Goal: Communication & Community: Answer question/provide support

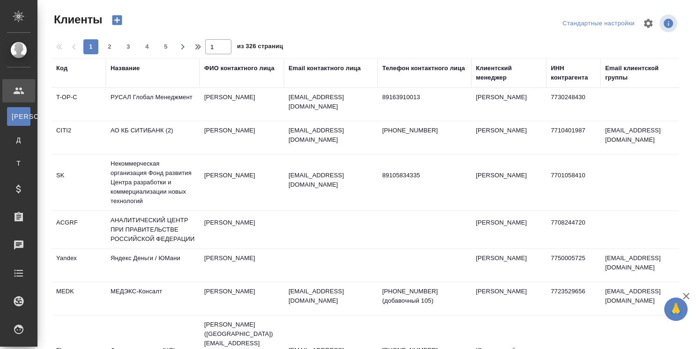
select select "RU"
click at [498, 78] on div "Клиентский менеджер" at bounding box center [509, 73] width 66 height 19
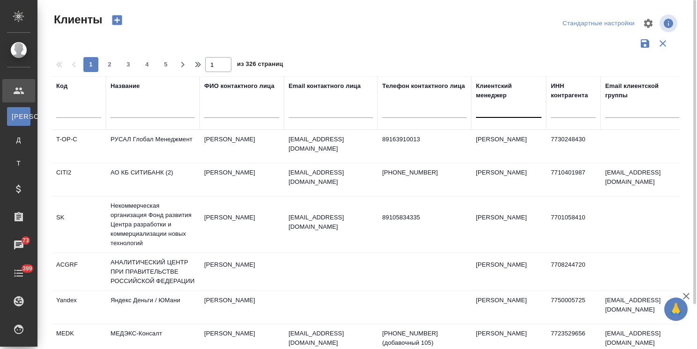
click at [487, 110] on div at bounding box center [509, 109] width 66 height 14
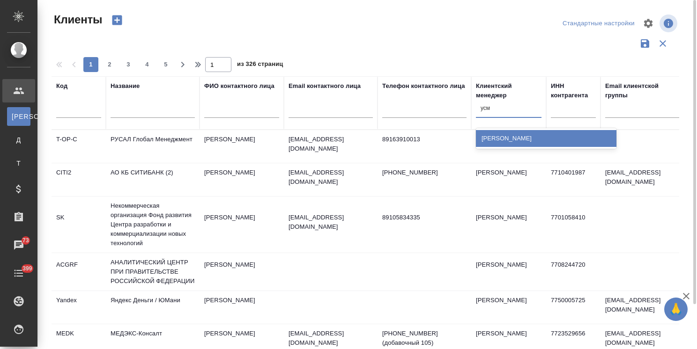
type input "усма"
click at [492, 136] on div "[PERSON_NAME]" at bounding box center [546, 138] width 140 height 17
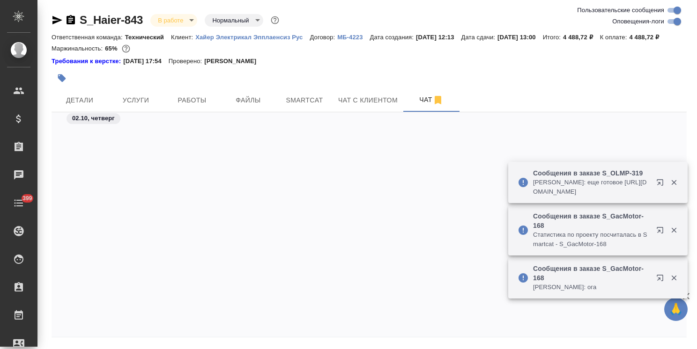
scroll to position [16387, 0]
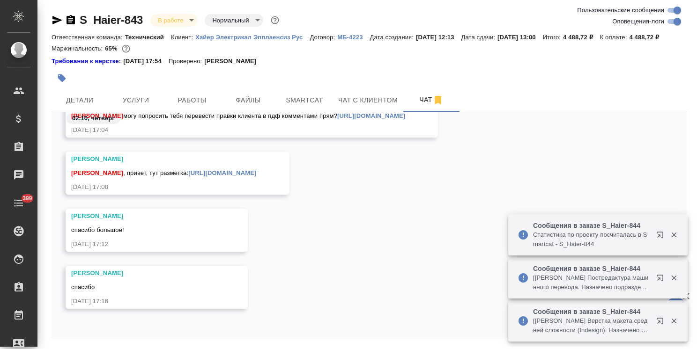
click at [416, 242] on div "Белякова Юлия спасибо большое! 02.10.25, 17:12" at bounding box center [368, 237] width 635 height 57
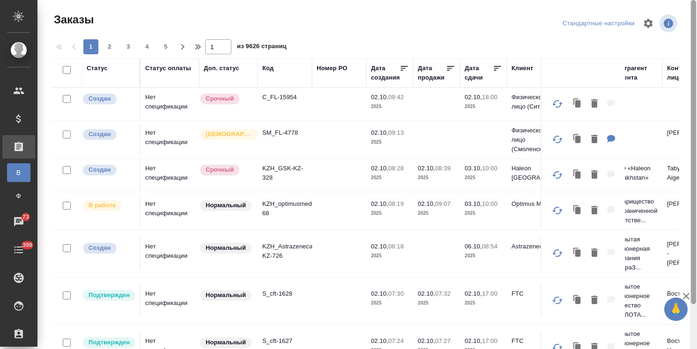
click at [686, 293] on icon "button" at bounding box center [685, 296] width 11 height 11
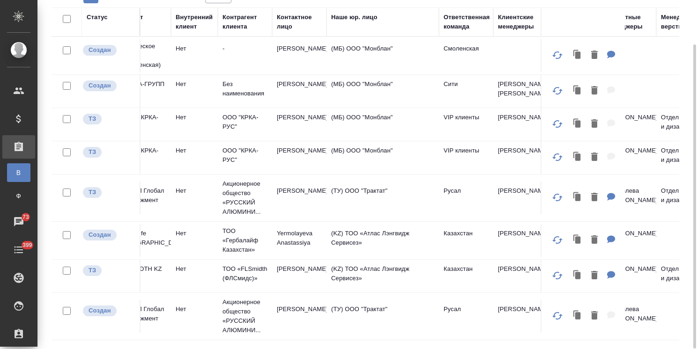
scroll to position [0, 503]
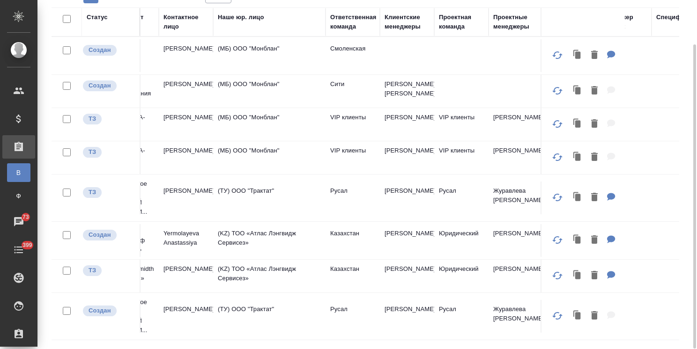
click at [403, 29] on div "Клиентские менеджеры" at bounding box center [406, 22] width 45 height 19
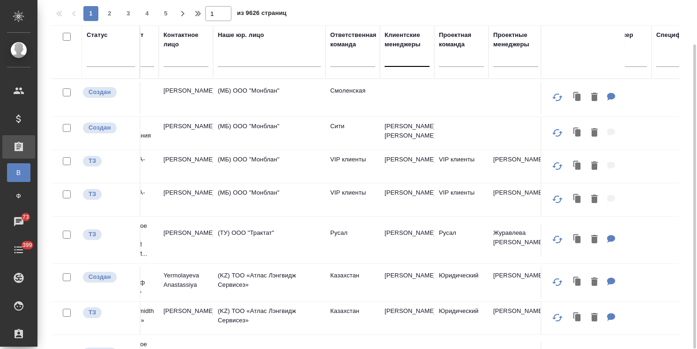
click at [395, 55] on div at bounding box center [406, 58] width 45 height 14
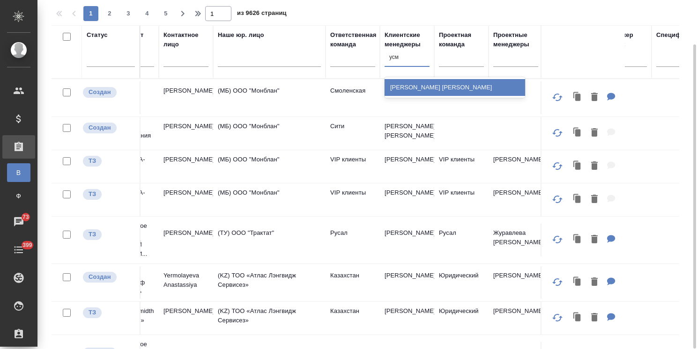
type input "усма"
click at [404, 86] on div "[PERSON_NAME]" at bounding box center [454, 87] width 140 height 17
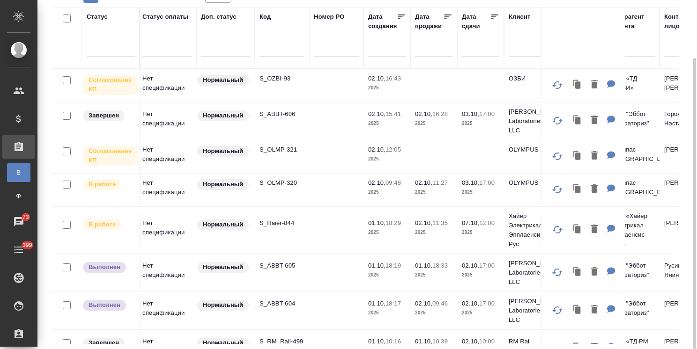
scroll to position [0, 0]
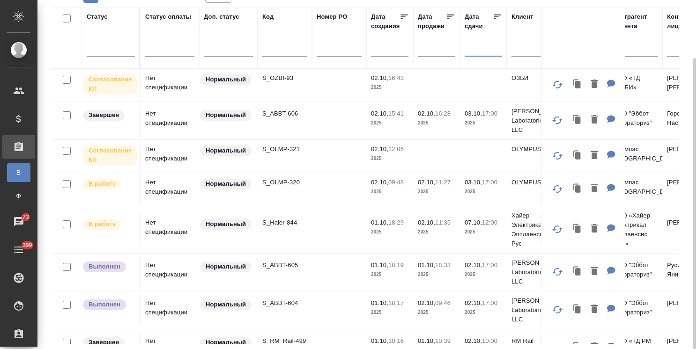
click at [473, 49] on input "text" at bounding box center [486, 48] width 32 height 13
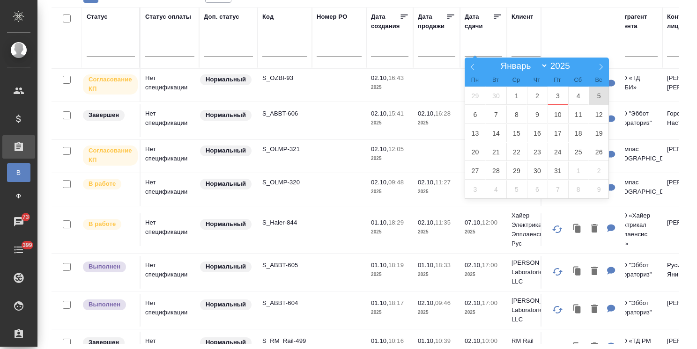
click at [601, 99] on span "5" at bounding box center [598, 96] width 21 height 18
type div "2025-10-04T21:00:00.000Z"
click at [492, 115] on span "7" at bounding box center [495, 114] width 21 height 18
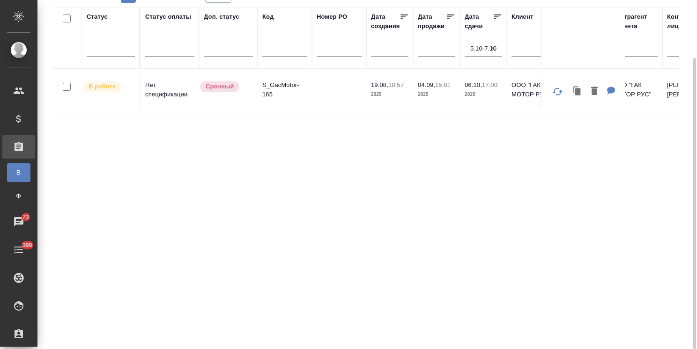
click at [492, 46] on icon "button" at bounding box center [492, 48] width 9 height 9
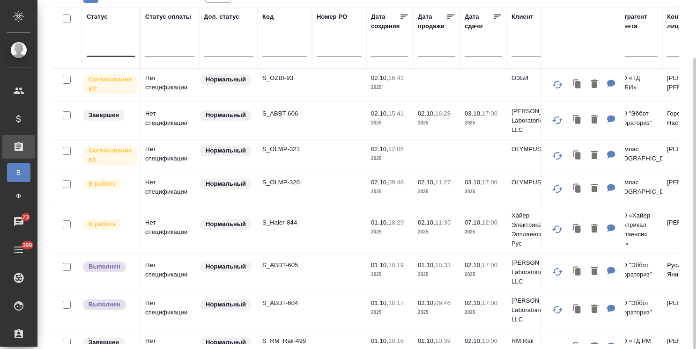
click at [118, 53] on div at bounding box center [111, 47] width 48 height 14
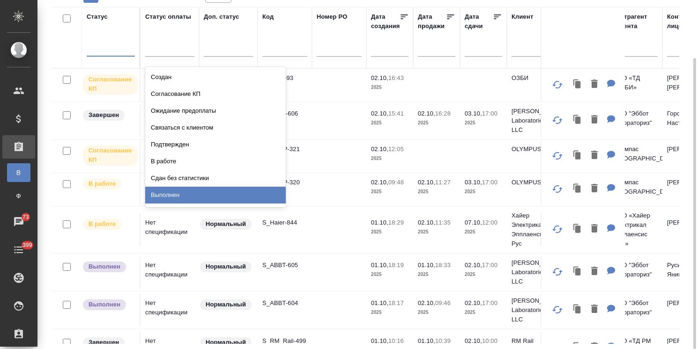
click at [165, 198] on div "Выполнен" at bounding box center [215, 195] width 140 height 17
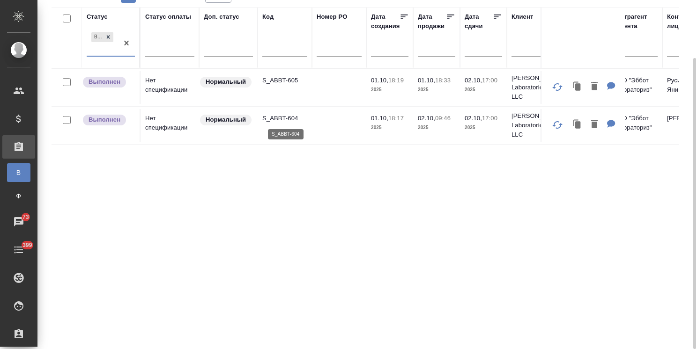
click at [280, 122] on p "S_ABBT-604" at bounding box center [284, 118] width 45 height 9
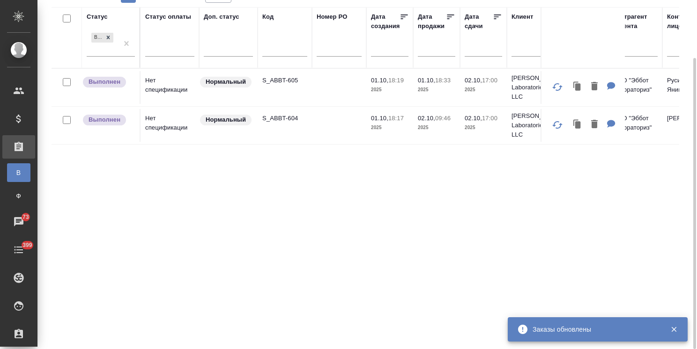
click at [290, 73] on td "S_ABBT-605" at bounding box center [284, 87] width 54 height 33
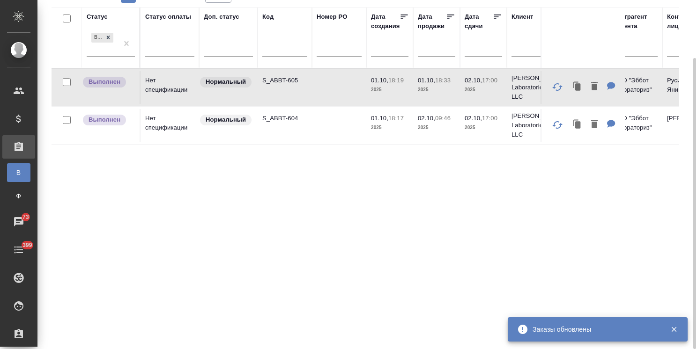
click at [283, 76] on p "S_ABBT-605" at bounding box center [284, 80] width 45 height 9
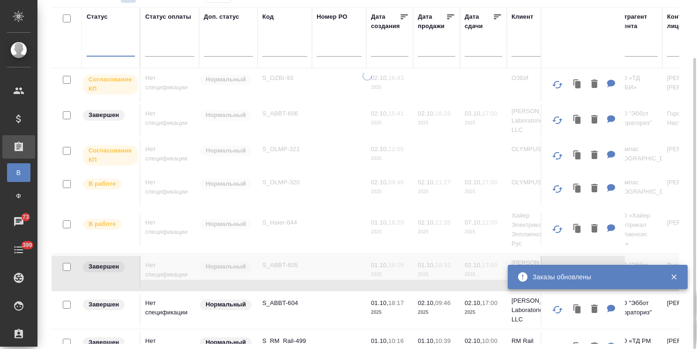
click at [125, 46] on div at bounding box center [111, 47] width 48 height 14
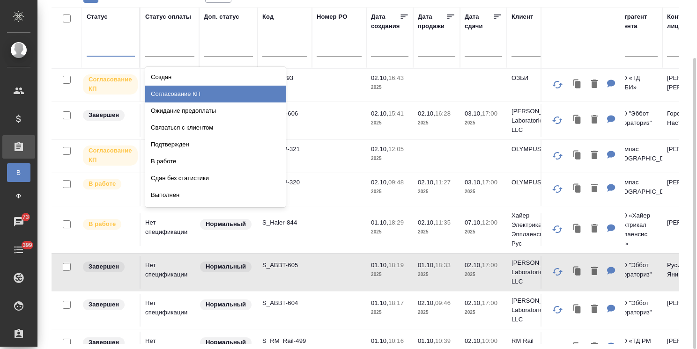
click at [176, 94] on div "Согласование КП" at bounding box center [215, 94] width 140 height 17
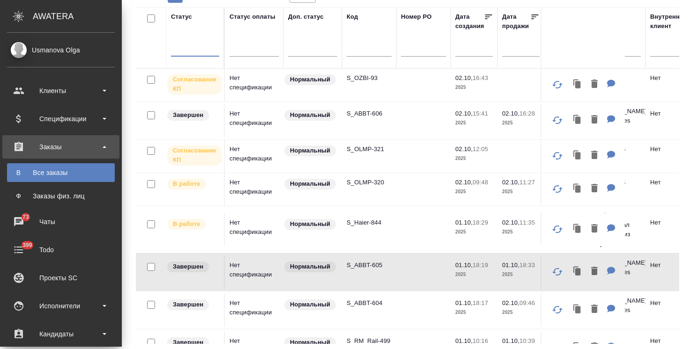
click at [369, 79] on p "S_OZBI-93" at bounding box center [368, 77] width 45 height 9
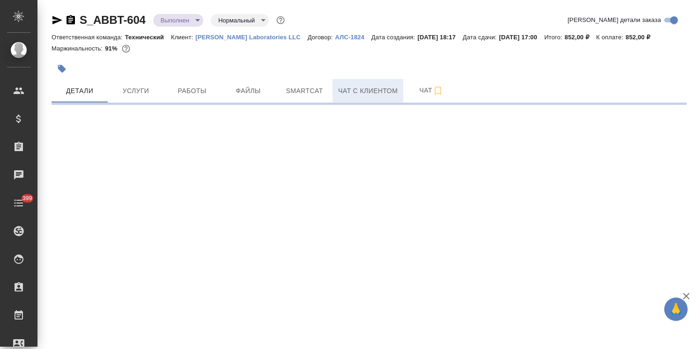
select select "RU"
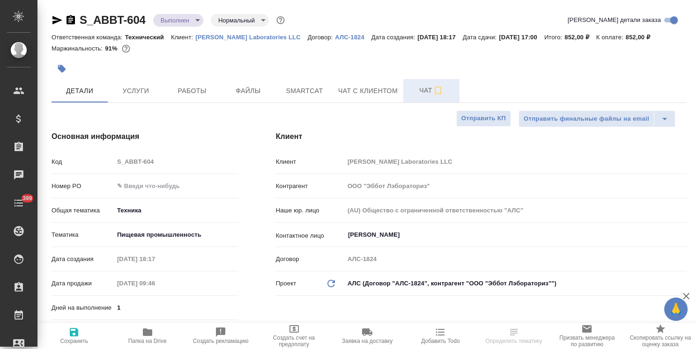
type textarea "x"
click at [403, 90] on button "Чат" at bounding box center [431, 90] width 56 height 23
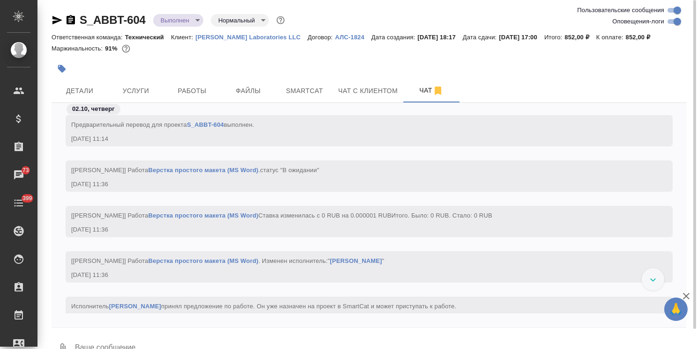
scroll to position [3481, 0]
click at [191, 18] on body "🙏 .cls-1 fill:#fff; AWATERA Usmanova Olga Клиенты Спецификации Заказы 73 Чаты 3…" at bounding box center [348, 174] width 697 height 349
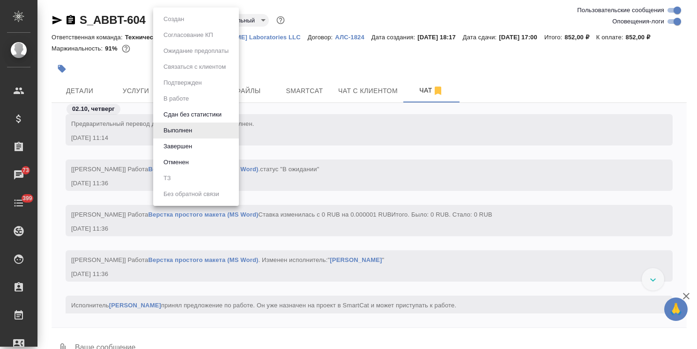
click at [183, 146] on button "Завершен" at bounding box center [178, 146] width 34 height 10
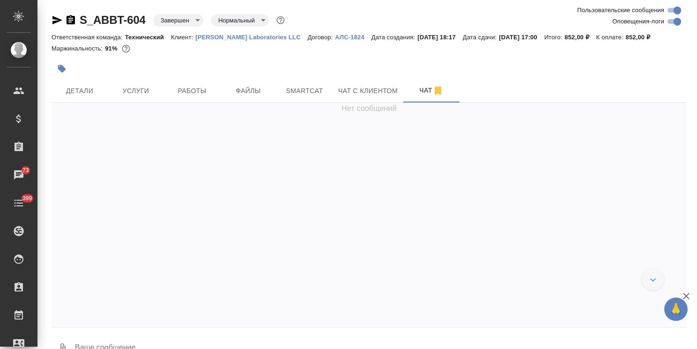
scroll to position [4458, 0]
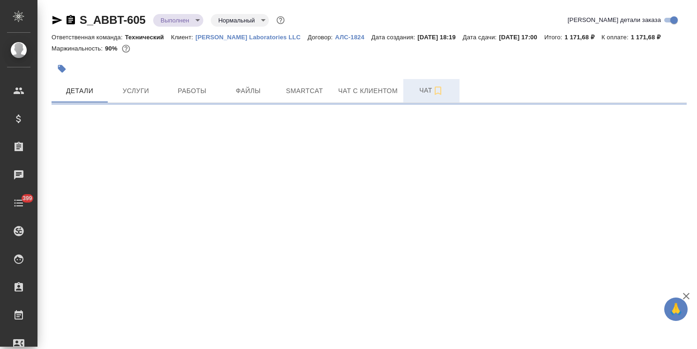
click at [420, 86] on span "Чат" at bounding box center [431, 91] width 45 height 12
select select "RU"
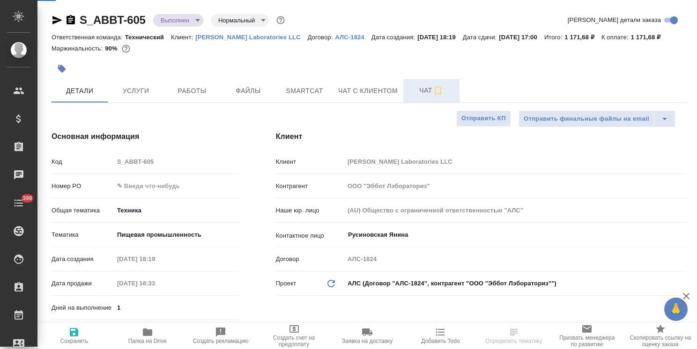
type textarea "x"
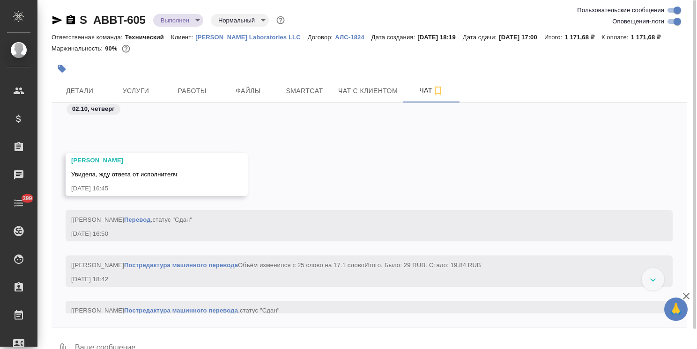
scroll to position [7680, 0]
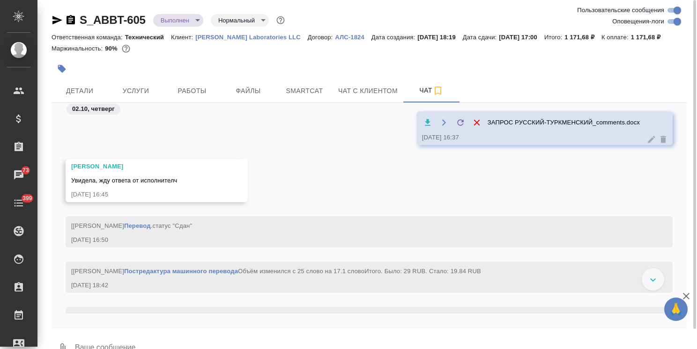
click at [172, 24] on body "🙏 .cls-1 fill:#fff; AWATERA Usmanova Olga Клиенты Спецификации Заказы 73 Чаты 3…" at bounding box center [348, 174] width 697 height 349
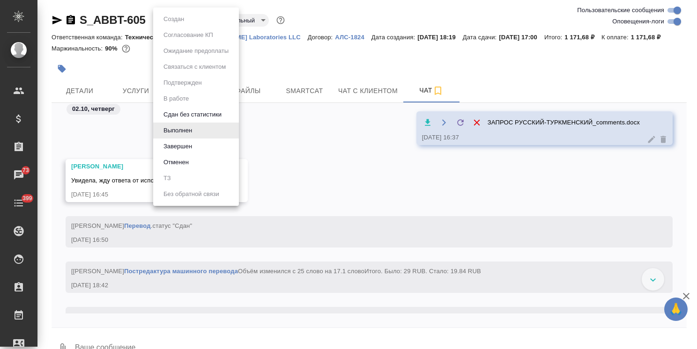
drag, startPoint x: 184, startPoint y: 145, endPoint x: 302, endPoint y: 103, distance: 125.1
click at [185, 145] on button "Завершен" at bounding box center [178, 146] width 34 height 10
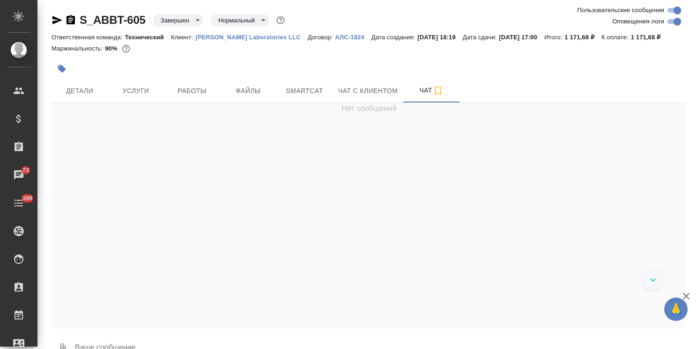
scroll to position [7916, 0]
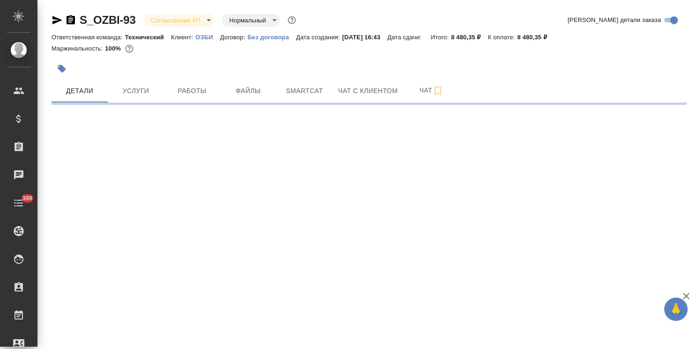
select select "RU"
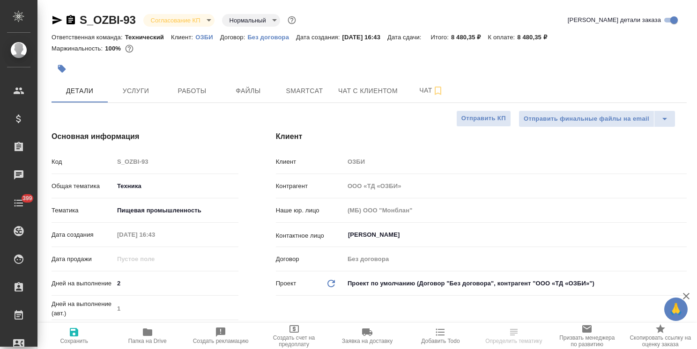
type textarea "x"
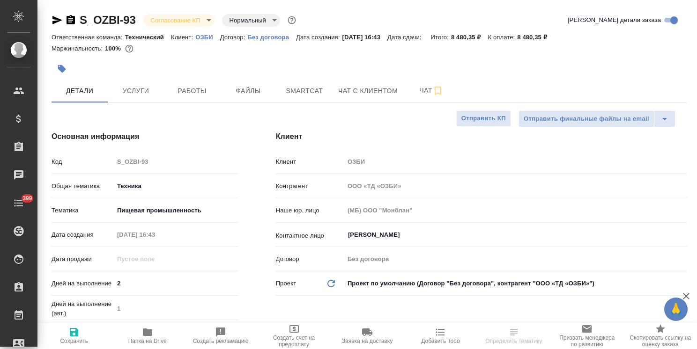
type textarea "x"
click at [303, 339] on span "Создать счет на предоплату" at bounding box center [294, 341] width 62 height 13
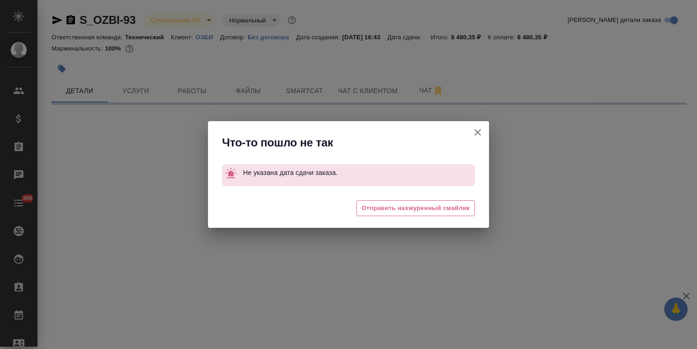
select select "RU"
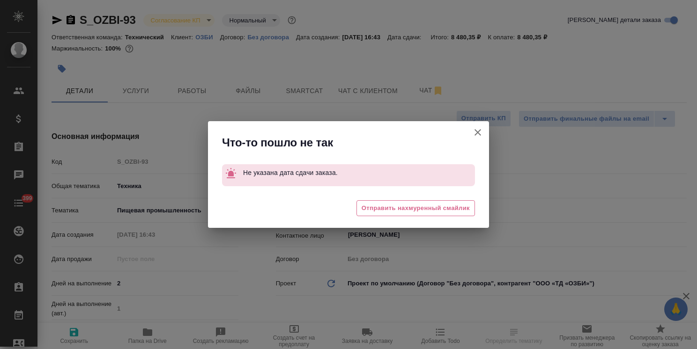
type textarea "x"
click at [477, 133] on icon "button" at bounding box center [477, 132] width 7 height 7
type textarea "x"
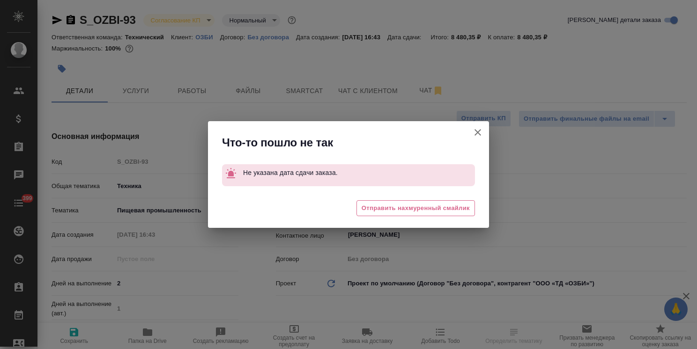
type textarea "x"
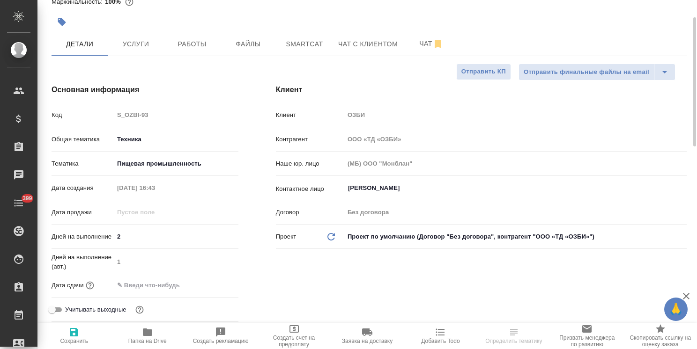
scroll to position [94, 0]
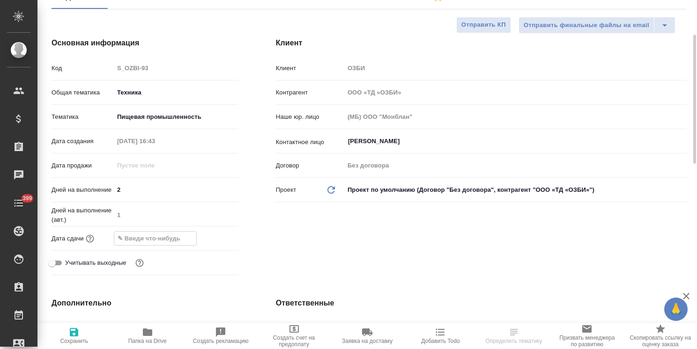
click at [174, 239] on input "text" at bounding box center [155, 239] width 82 height 14
click at [203, 237] on div at bounding box center [176, 239] width 125 height 14
click at [213, 237] on icon "button" at bounding box center [210, 238] width 11 height 11
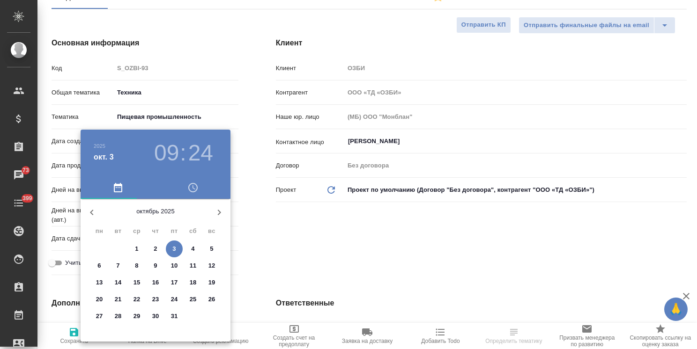
click at [98, 268] on p "6" at bounding box center [98, 265] width 3 height 9
type input "06.10.2025 09:24"
type textarea "x"
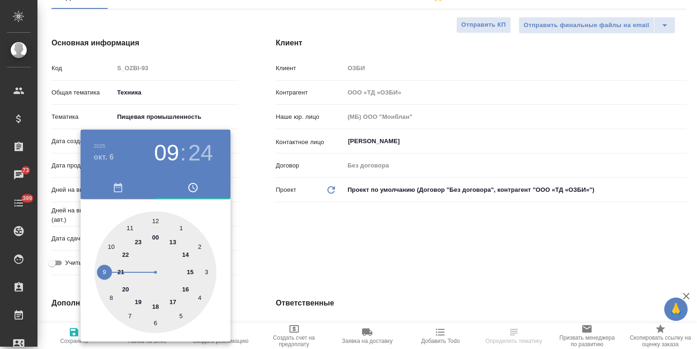
click at [251, 233] on div at bounding box center [348, 174] width 697 height 349
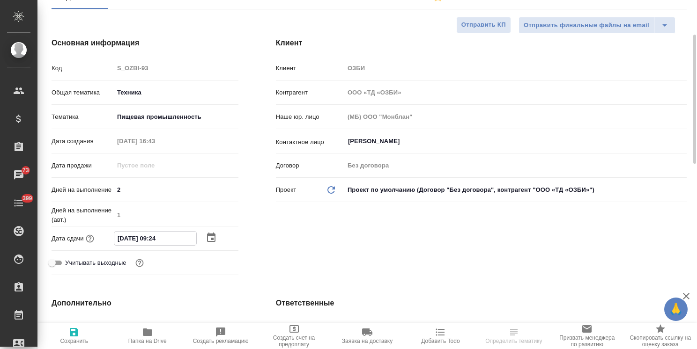
drag, startPoint x: 157, startPoint y: 239, endPoint x: 152, endPoint y: 241, distance: 5.9
click at [152, 241] on input "06.10.2025 09:24" at bounding box center [155, 239] width 82 height 14
type input "06.10.2025 12:4_"
type textarea "x"
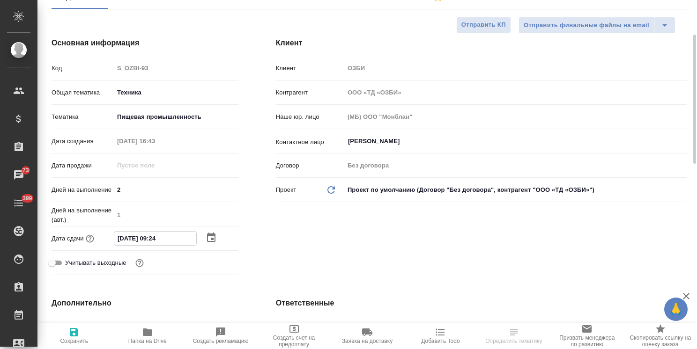
type textarea "x"
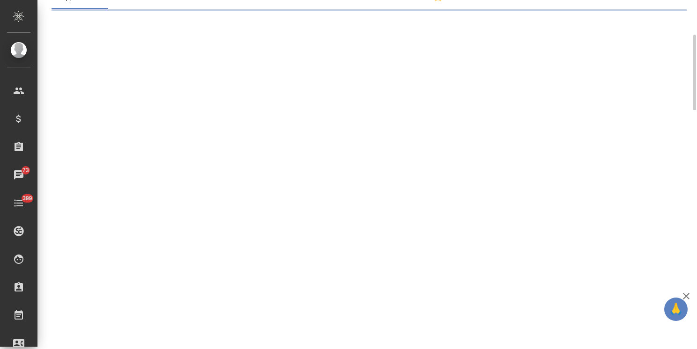
select select "RU"
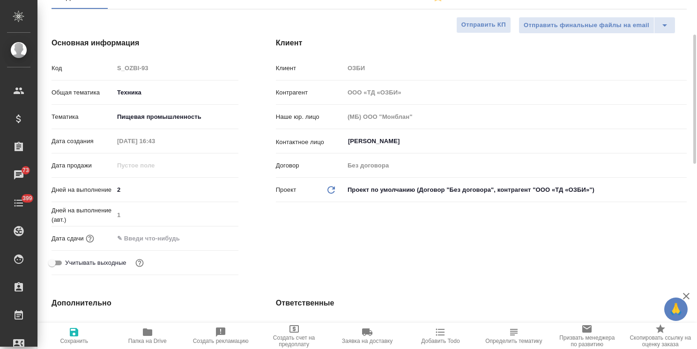
type textarea "x"
click at [163, 239] on input "text" at bounding box center [155, 239] width 82 height 14
click at [206, 241] on icon "button" at bounding box center [210, 237] width 11 height 11
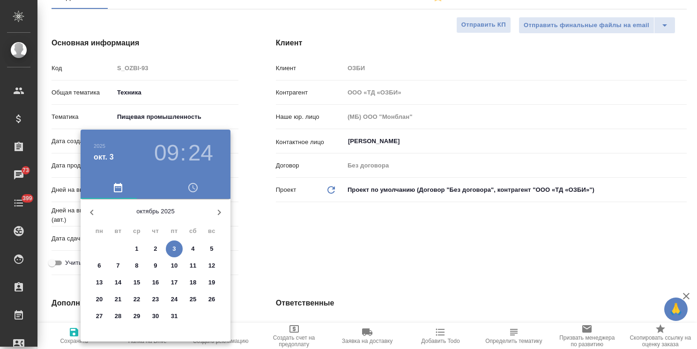
click at [96, 265] on span "6" at bounding box center [99, 265] width 17 height 9
type input "06.10.2025 09:24"
type textarea "x"
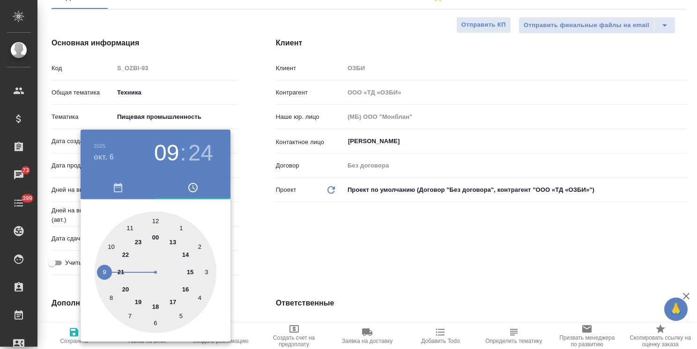
click at [251, 237] on div at bounding box center [348, 174] width 697 height 349
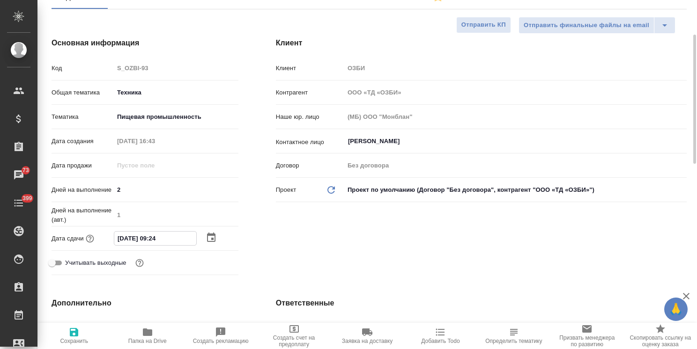
drag, startPoint x: 157, startPoint y: 239, endPoint x: 151, endPoint y: 242, distance: 6.7
click at [151, 242] on input "06.10.2025 09:24" at bounding box center [155, 239] width 82 height 14
type input "06.10.2025 12:4_"
type textarea "x"
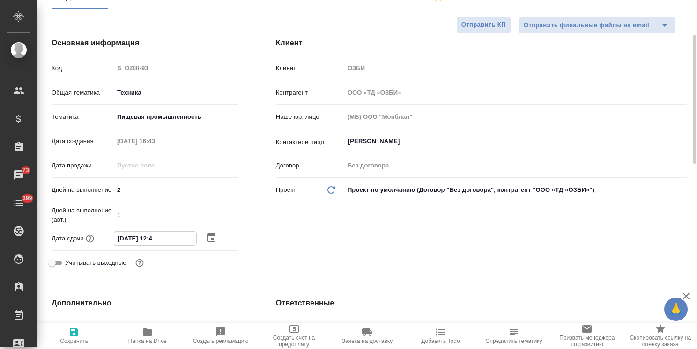
type textarea "x"
type input "06.10.2025 17:24"
type textarea "x"
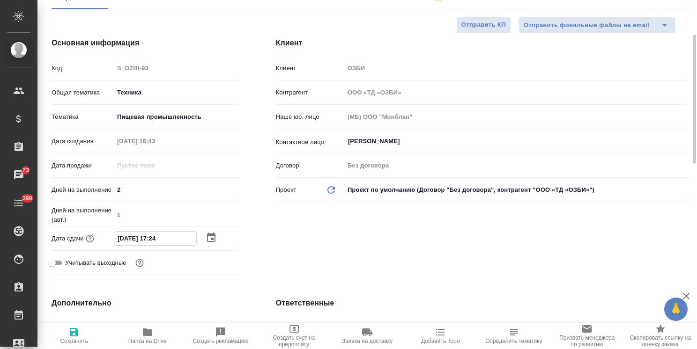
drag, startPoint x: 167, startPoint y: 241, endPoint x: 160, endPoint y: 243, distance: 7.4
click at [160, 243] on input "06.10.2025 17:24" at bounding box center [155, 239] width 82 height 14
type input "06.10.2025 17:0_"
type textarea "x"
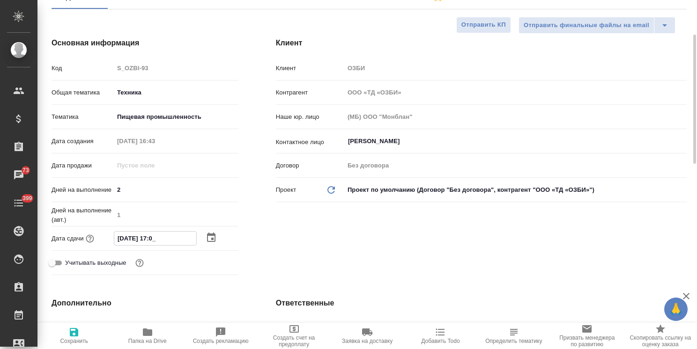
type textarea "x"
type input "06.10.2025 17:00"
type textarea "x"
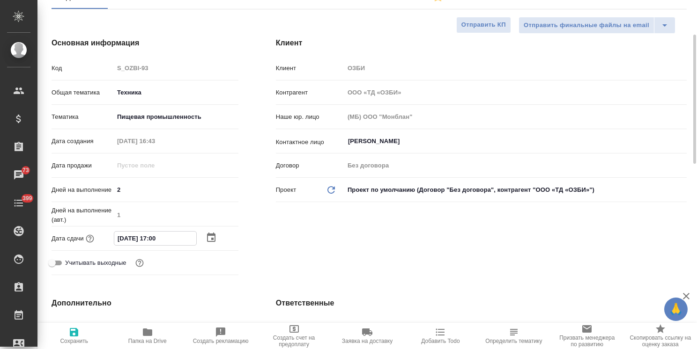
type input "06.10.2025 17:00"
click at [76, 333] on icon "button" at bounding box center [74, 332] width 8 height 8
type textarea "x"
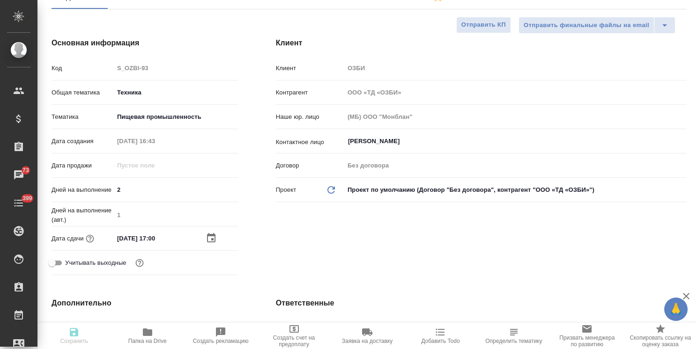
type textarea "x"
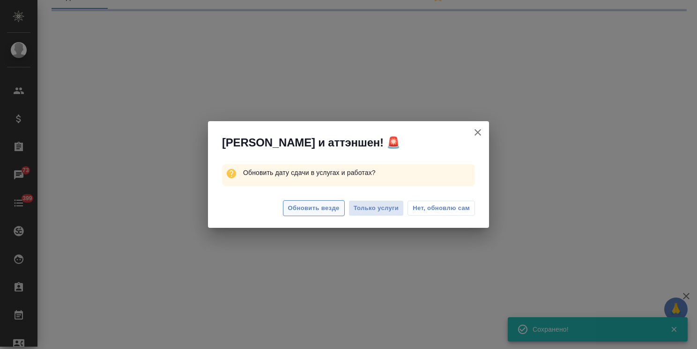
select select "RU"
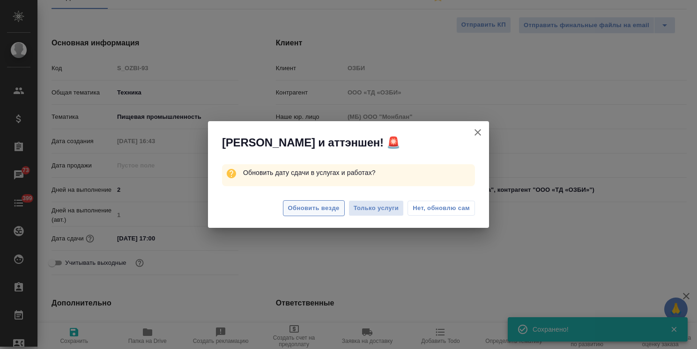
click at [327, 212] on span "Обновить везде" at bounding box center [313, 208] width 51 height 11
type textarea "x"
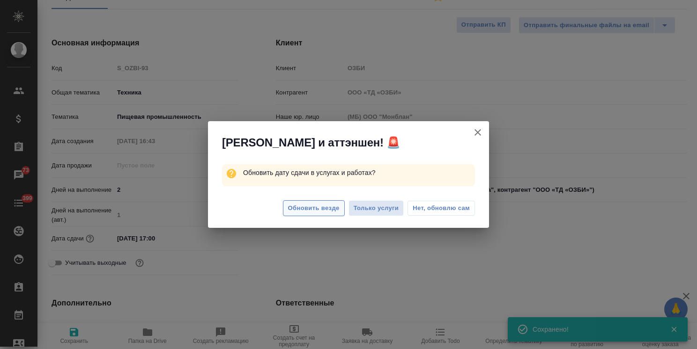
type textarea "x"
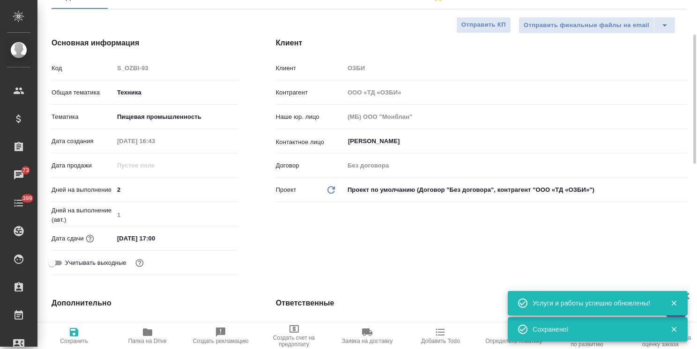
click at [295, 333] on icon "button" at bounding box center [293, 328] width 11 height 11
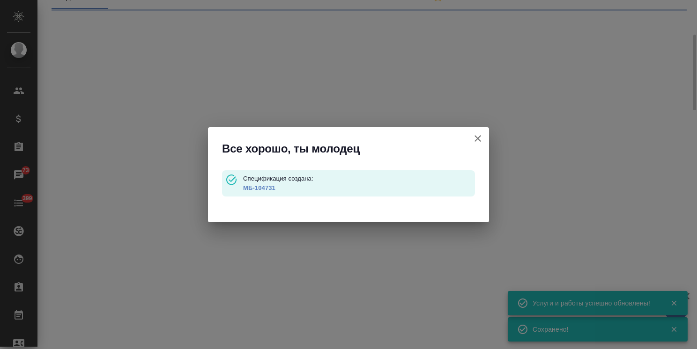
type input "waitingForPrepayment"
select select "RU"
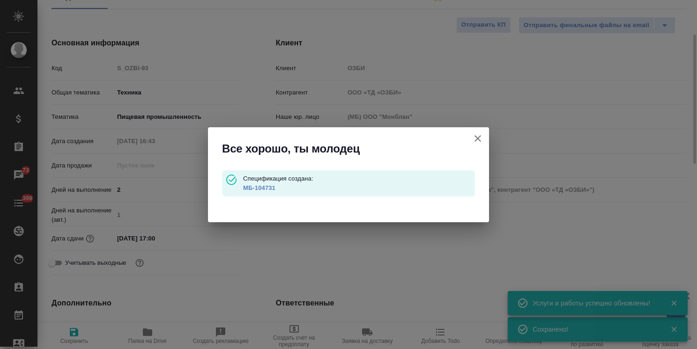
type textarea "x"
click at [268, 189] on link "МБ-104731" at bounding box center [259, 187] width 32 height 7
type textarea "x"
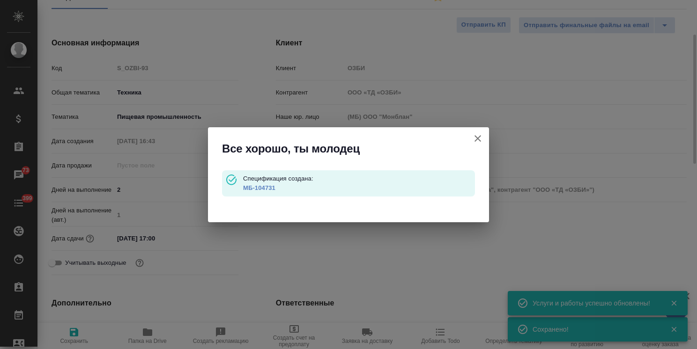
type textarea "x"
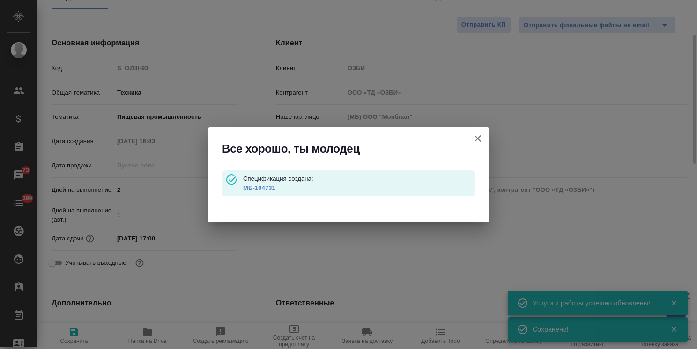
click at [472, 135] on icon "button" at bounding box center [477, 138] width 11 height 11
type textarea "x"
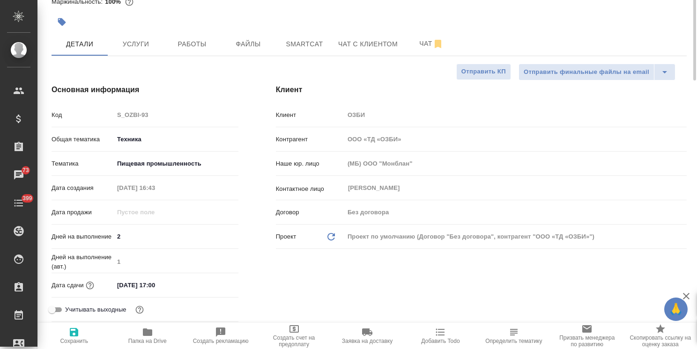
scroll to position [0, 0]
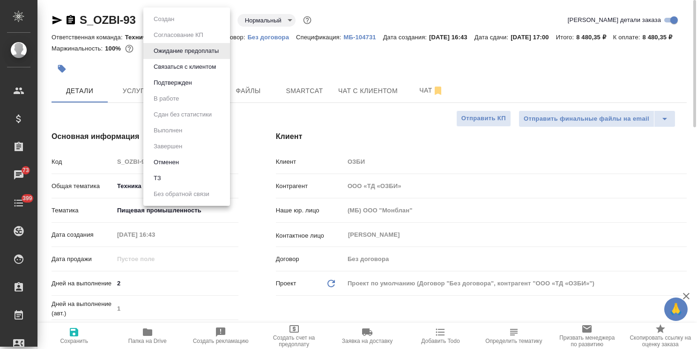
click at [179, 21] on body "🙏 .cls-1 fill:#fff; AWATERA Usmanova Olga Клиенты Спецификации Заказы 73 Чаты 3…" at bounding box center [348, 174] width 697 height 349
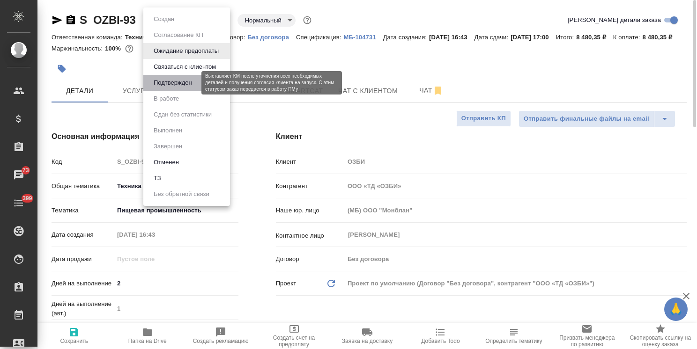
click at [190, 83] on button "Подтвержден" at bounding box center [173, 83] width 44 height 10
type textarea "x"
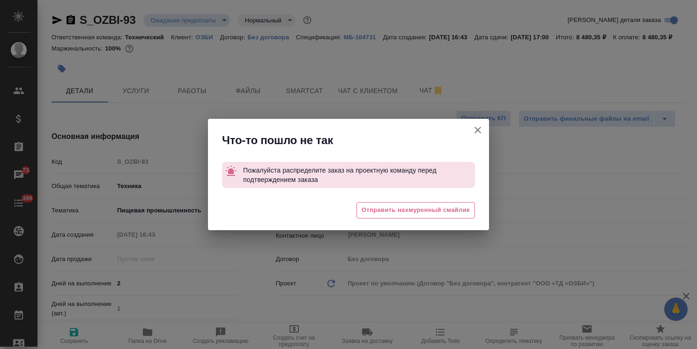
click at [477, 129] on icon "button" at bounding box center [477, 130] width 11 height 11
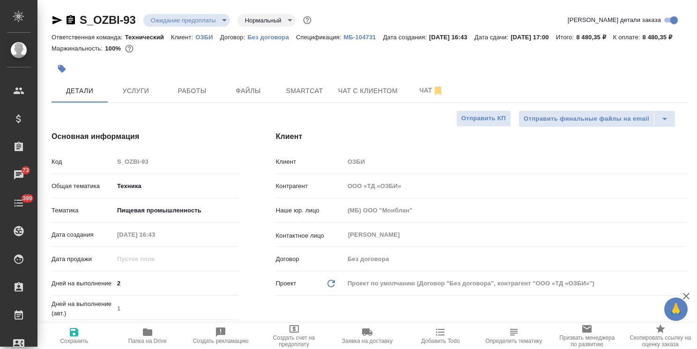
type textarea "x"
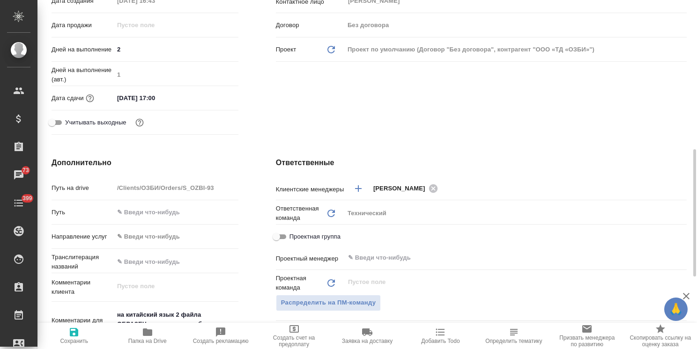
scroll to position [281, 0]
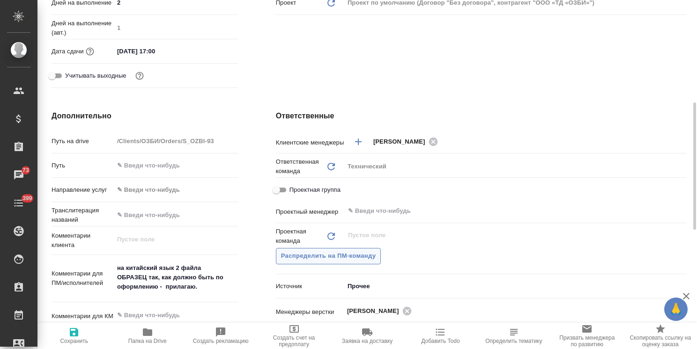
click at [358, 262] on span "Распределить на ПМ-команду" at bounding box center [328, 256] width 95 height 11
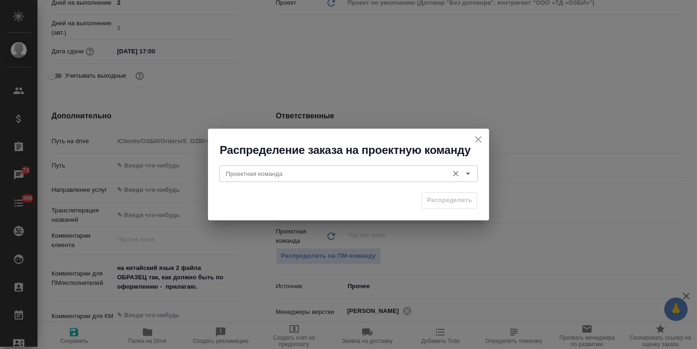
click at [288, 176] on input "Проектная команда" at bounding box center [332, 173] width 221 height 11
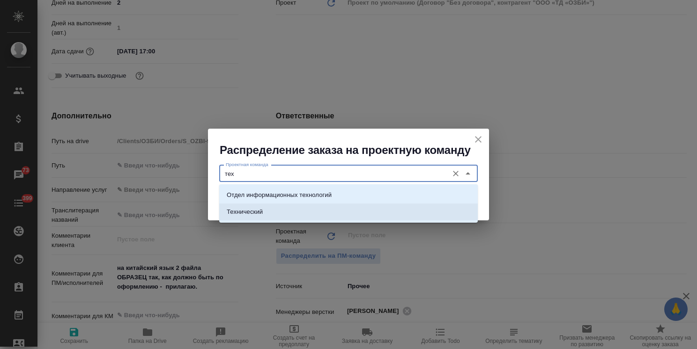
click at [267, 210] on li "Технический" at bounding box center [348, 212] width 258 height 17
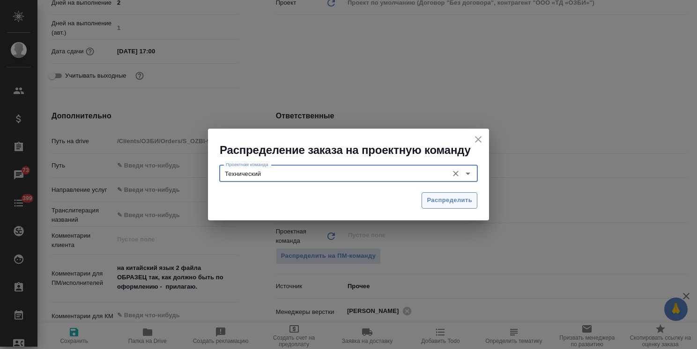
type input "Технический"
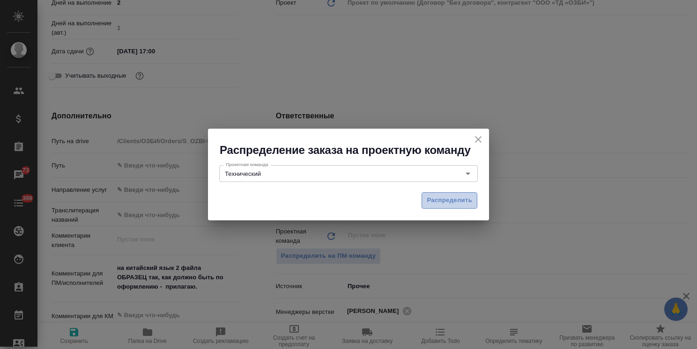
click at [446, 198] on span "Распределить" at bounding box center [448, 200] width 45 height 11
type textarea "x"
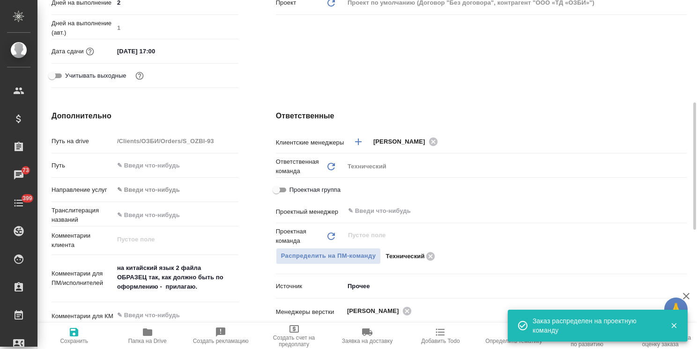
click at [82, 345] on span "Сохранить" at bounding box center [74, 341] width 28 height 7
type textarea "x"
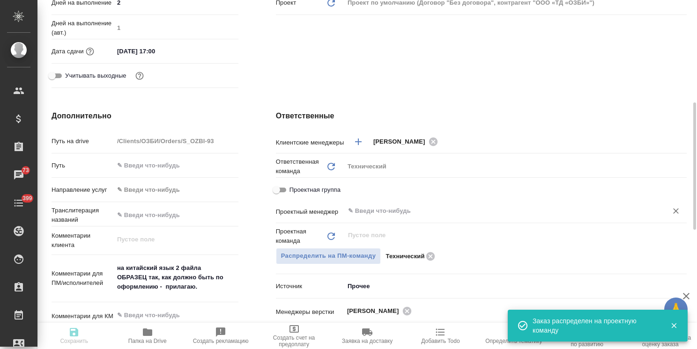
type textarea "x"
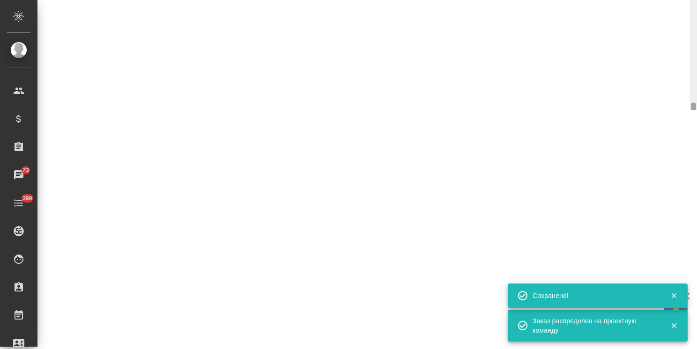
select select "RU"
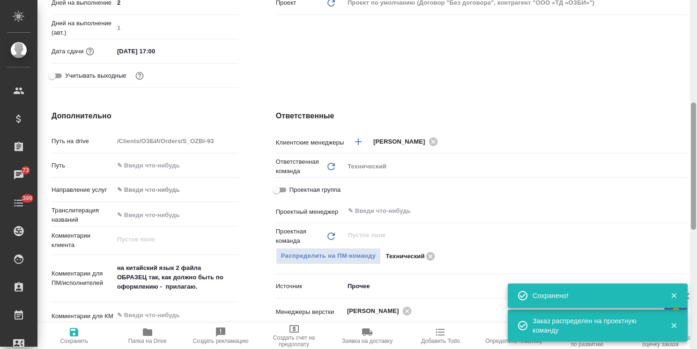
type textarea "x"
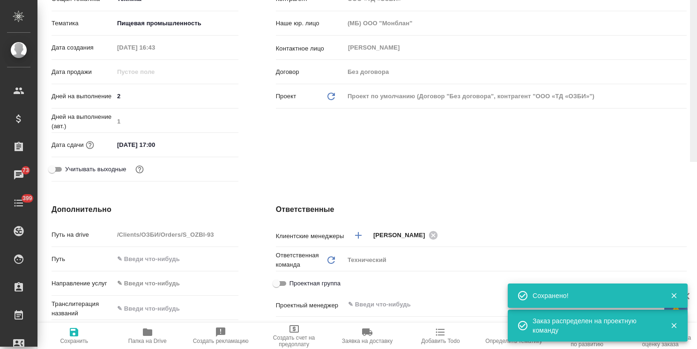
scroll to position [0, 0]
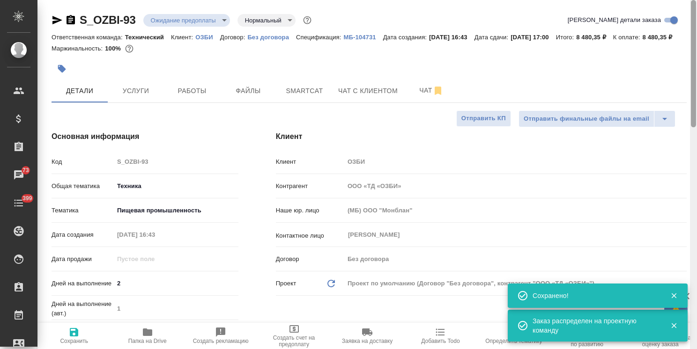
drag, startPoint x: 697, startPoint y: 71, endPoint x: 472, endPoint y: 46, distance: 226.5
click at [691, 22] on div at bounding box center [692, 63] width 5 height 127
click at [185, 18] on body "🙏 .cls-1 fill:#fff; AWATERA Usmanova Olga Клиенты Спецификации Заказы 73 Чаты 3…" at bounding box center [348, 174] width 697 height 349
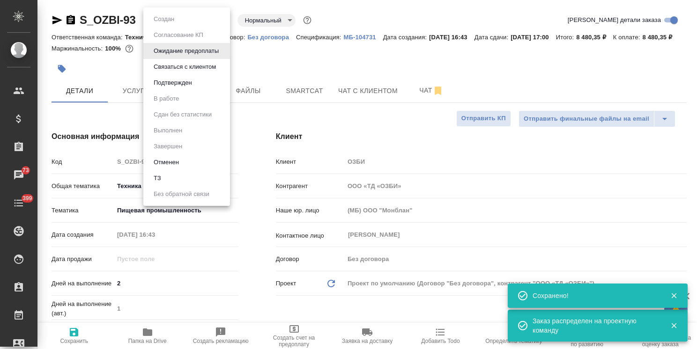
click at [180, 81] on button "Подтвержден" at bounding box center [173, 83] width 44 height 10
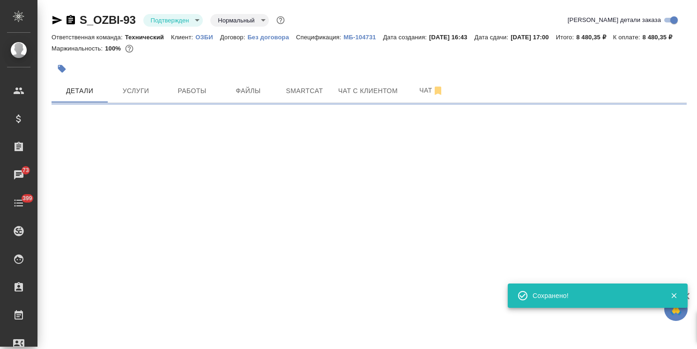
select select "RU"
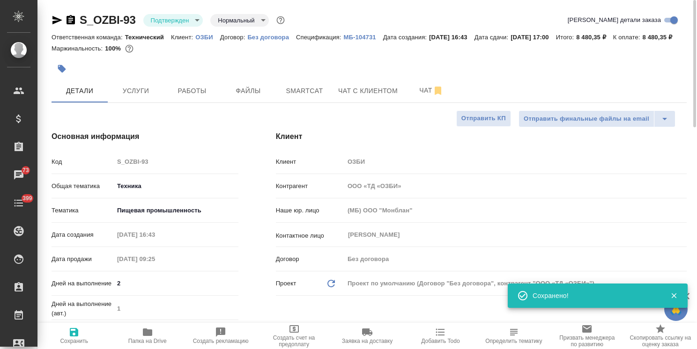
type textarea "x"
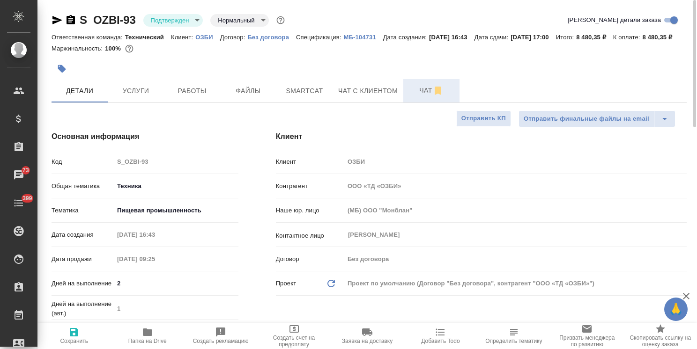
click at [409, 96] on span "Чат" at bounding box center [431, 91] width 45 height 12
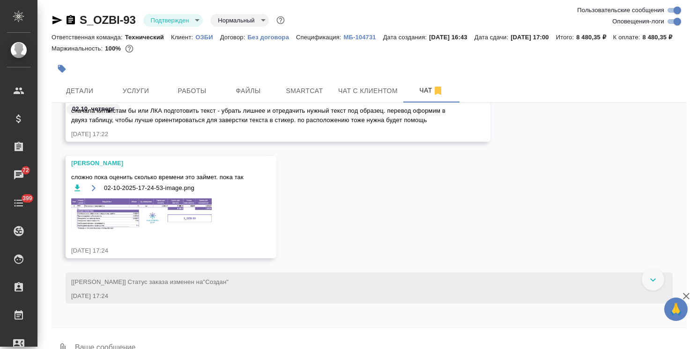
scroll to position [1122, 0]
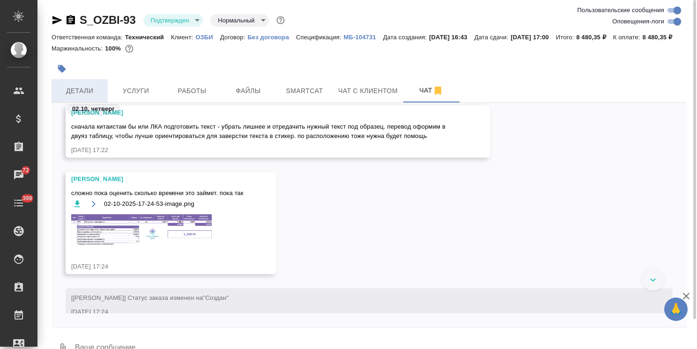
click at [76, 97] on span "Детали" at bounding box center [79, 91] width 45 height 12
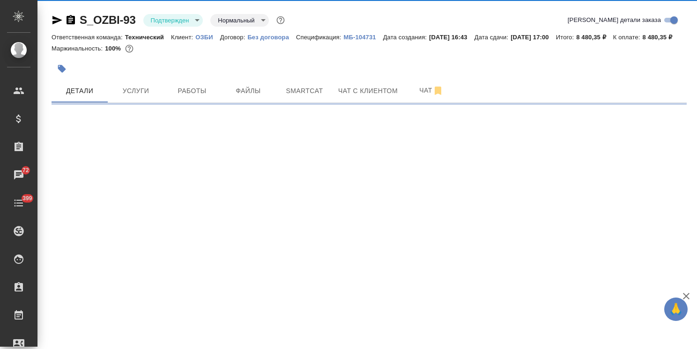
select select "RU"
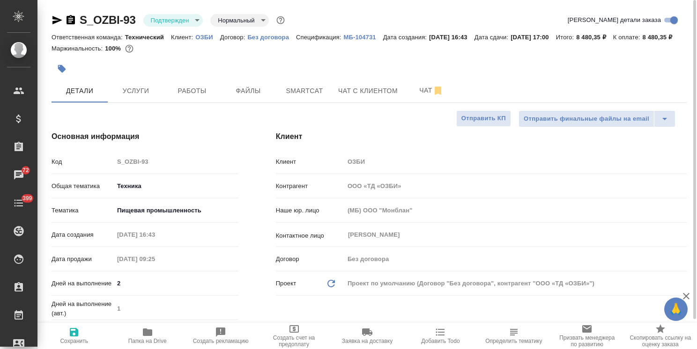
type textarea "x"
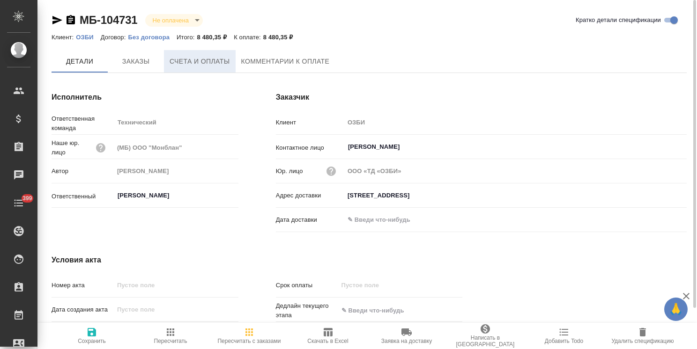
click at [213, 62] on span "Счета и оплаты" at bounding box center [199, 62] width 60 height 12
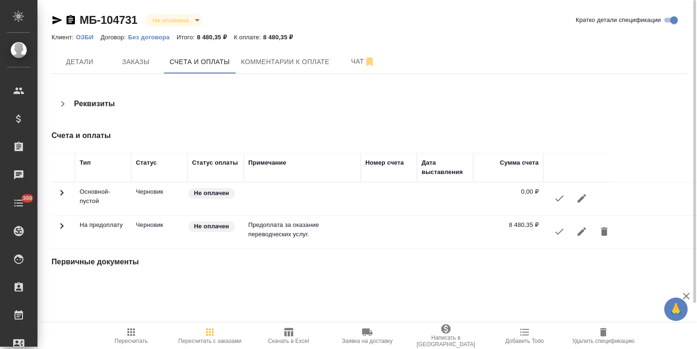
click at [555, 235] on icon "button" at bounding box center [558, 231] width 11 height 11
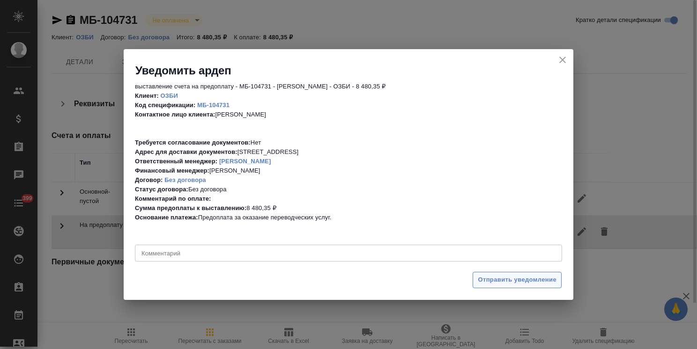
click at [479, 279] on span "Отправить уведомление" at bounding box center [516, 280] width 79 height 11
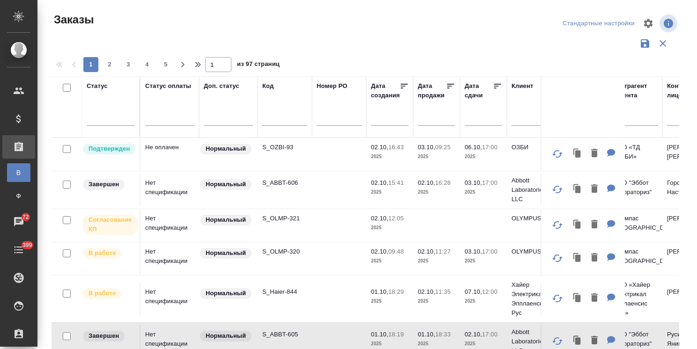
click at [277, 145] on p "S_OZBI-93" at bounding box center [284, 147] width 45 height 9
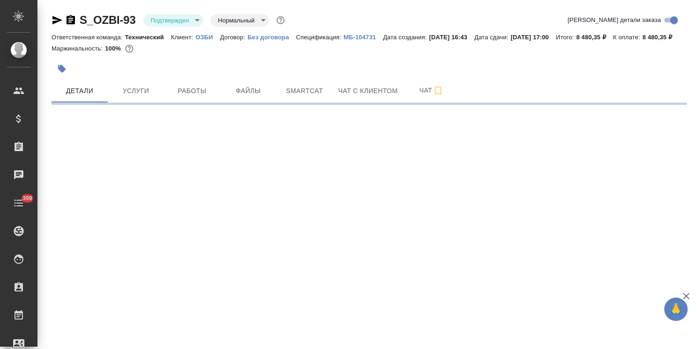
select select "RU"
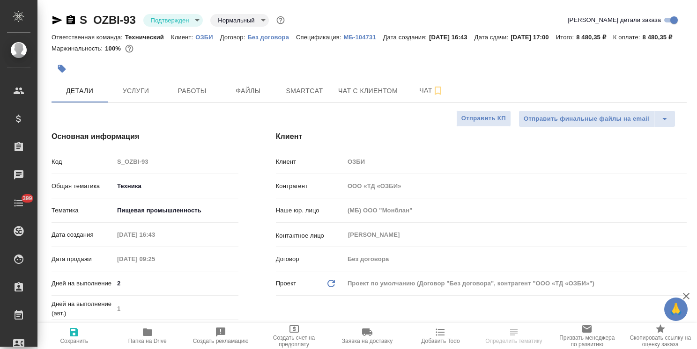
type textarea "x"
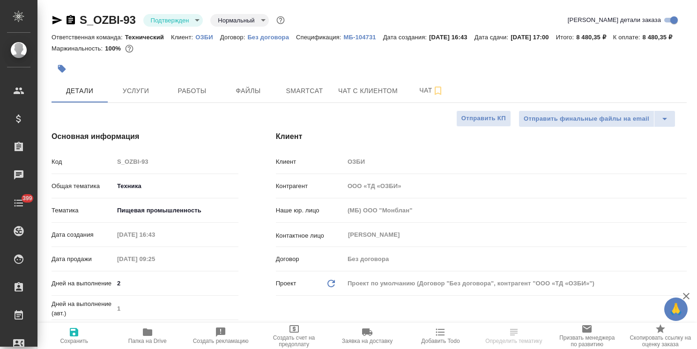
type textarea "x"
click at [259, 39] on p "Без договора" at bounding box center [271, 37] width 49 height 7
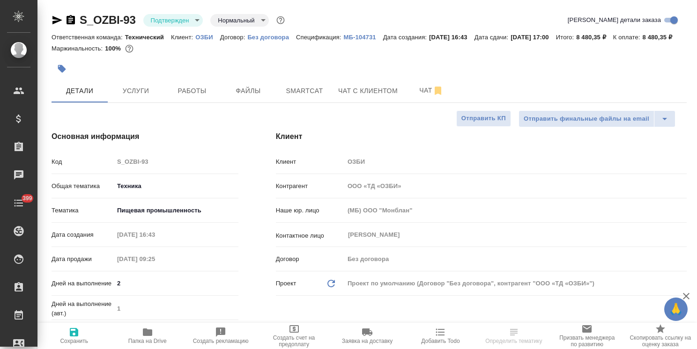
type textarea "x"
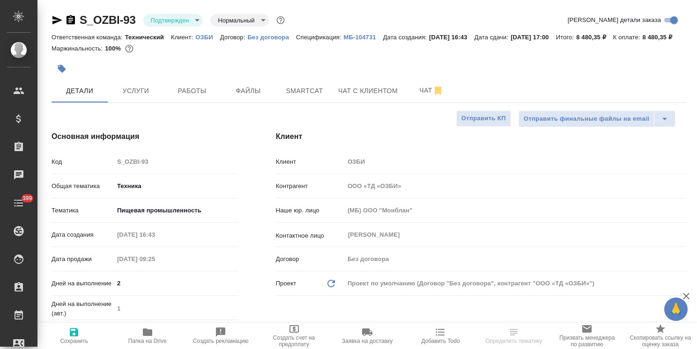
type textarea "x"
select select "RU"
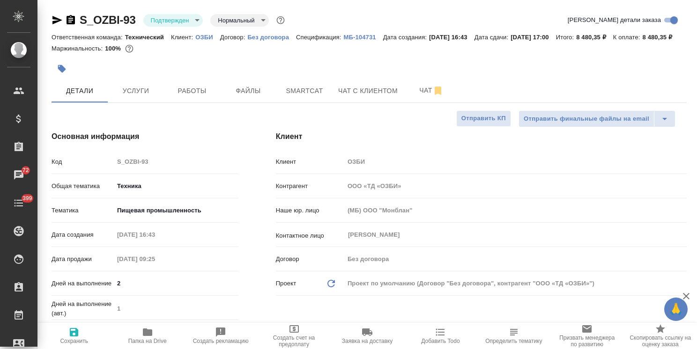
type textarea "x"
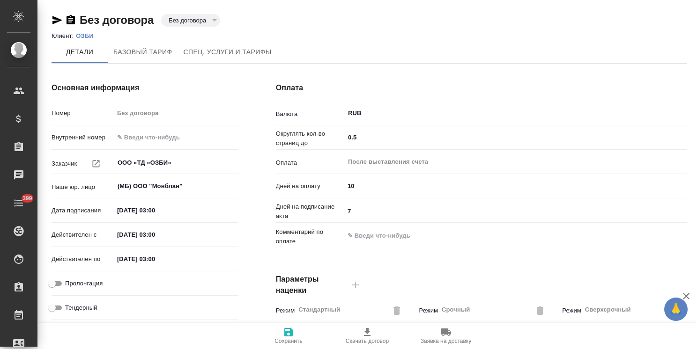
type input "Базовый ТП 2025"
type input "Стандартный шаблон - [PHONE_NUMBER] - ВЫБЕРИ МЕНЯ!"
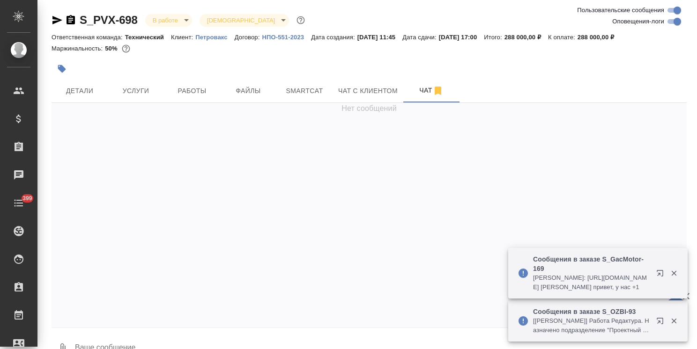
scroll to position [1807, 0]
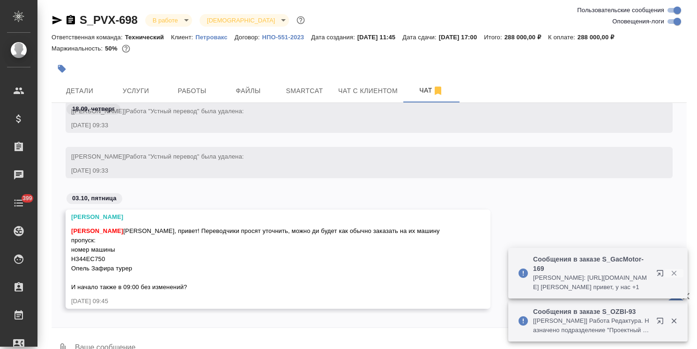
click at [672, 274] on icon "button" at bounding box center [673, 273] width 5 height 5
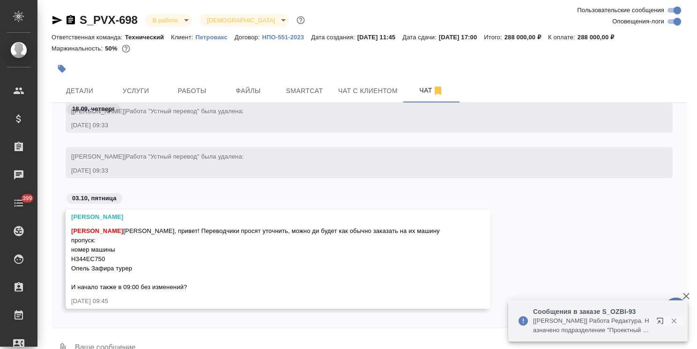
click at [670, 322] on icon "button" at bounding box center [673, 321] width 8 height 8
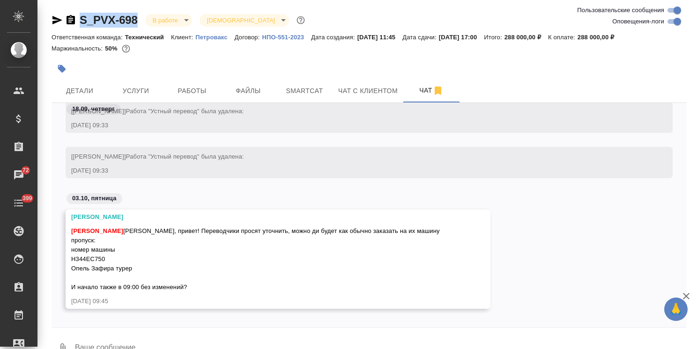
drag, startPoint x: 138, startPoint y: 12, endPoint x: 68, endPoint y: 10, distance: 69.3
click at [69, 10] on div "S_PVX-698 В работе inProgress Святая троица holyTrinity Ответственная команда: …" at bounding box center [368, 185] width 645 height 370
click at [126, 327] on div "18.09, четверг [Федотова Ирина] Работа "Субподряд" была удалена: 18.09.25, 09:3…" at bounding box center [368, 215] width 635 height 225
click at [131, 344] on textarea at bounding box center [380, 349] width 612 height 32
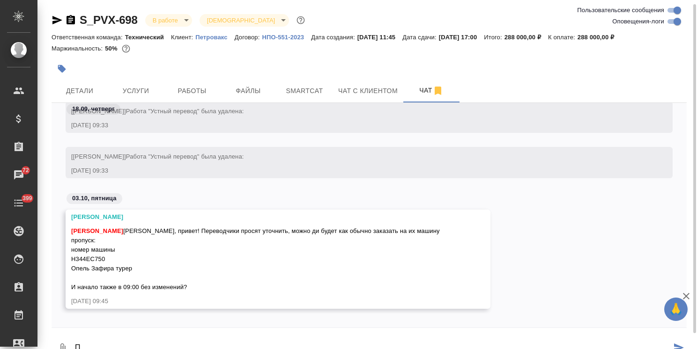
scroll to position [2, 0]
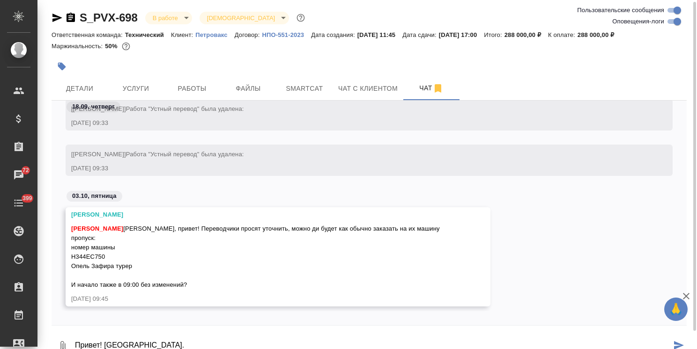
type textarea "Привет! Уточняю."
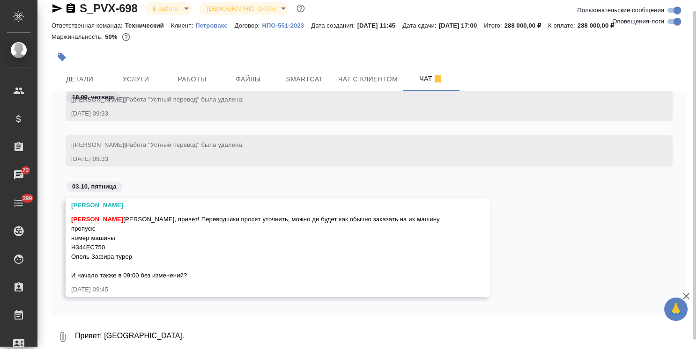
scroll to position [1852, 0]
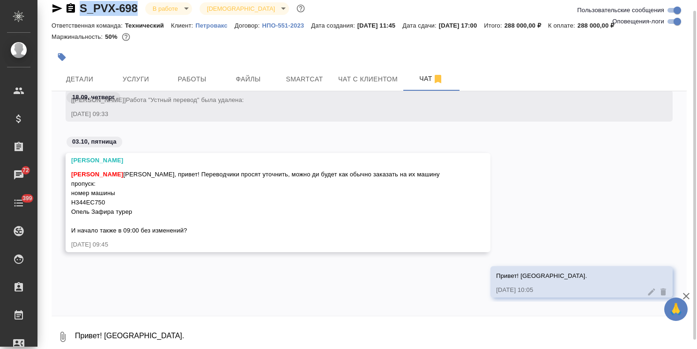
drag, startPoint x: 144, startPoint y: 1, endPoint x: 62, endPoint y: 7, distance: 81.6
click at [62, 7] on div "S_PVX-698 В работе inProgress Святая троица holyTrinity" at bounding box center [178, 8] width 255 height 15
copy link "S_PVX-698"
click at [77, 90] on button "Детали" at bounding box center [79, 78] width 56 height 23
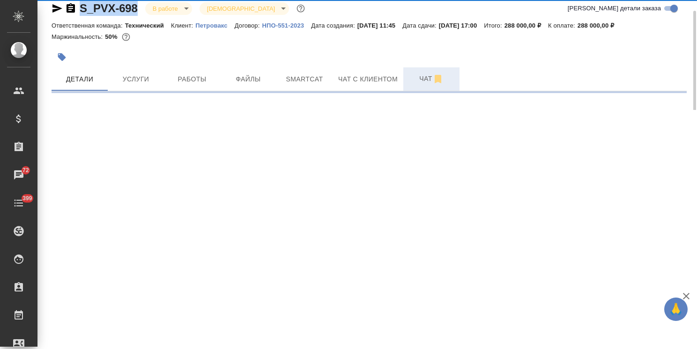
select select "RU"
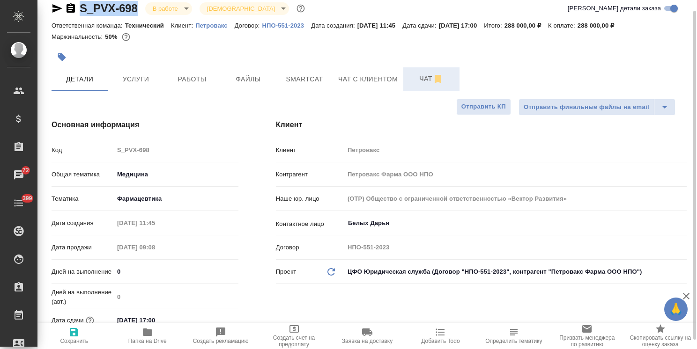
type textarea "x"
click at [418, 73] on span "Чат" at bounding box center [431, 79] width 45 height 12
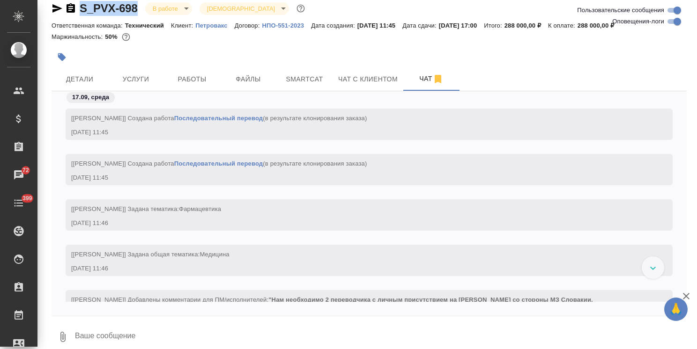
click at [683, 292] on icon "button" at bounding box center [685, 296] width 11 height 11
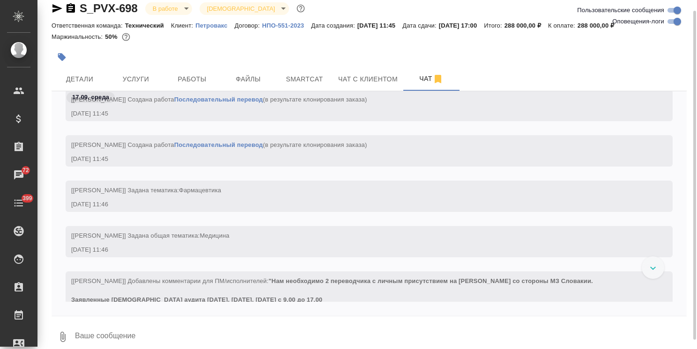
click at [650, 272] on div at bounding box center [652, 268] width 22 height 22
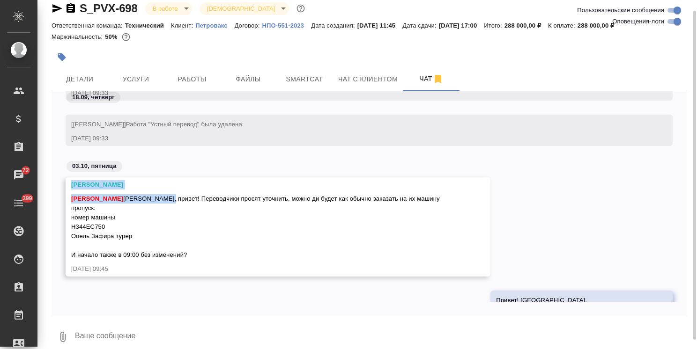
scroll to position [2443, 0]
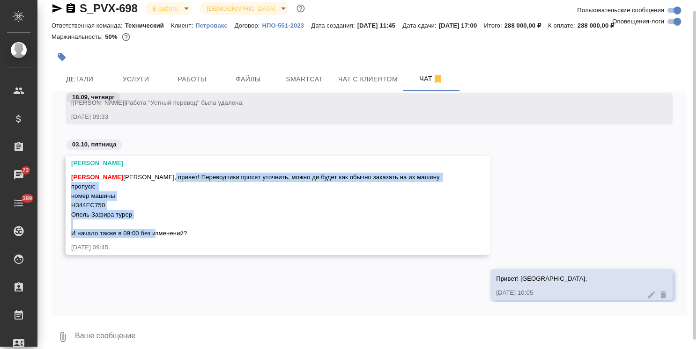
drag, startPoint x: 161, startPoint y: 248, endPoint x: 191, endPoint y: 223, distance: 38.8
click at [191, 223] on div "Усманова Ольга Оля, привет! Переводчики просят уточнить, можно ди будет как обы…" at bounding box center [264, 204] width 386 height 68
copy span "Переводчики просят уточнить, можно ди будет как обычно заказать на их машину пр…"
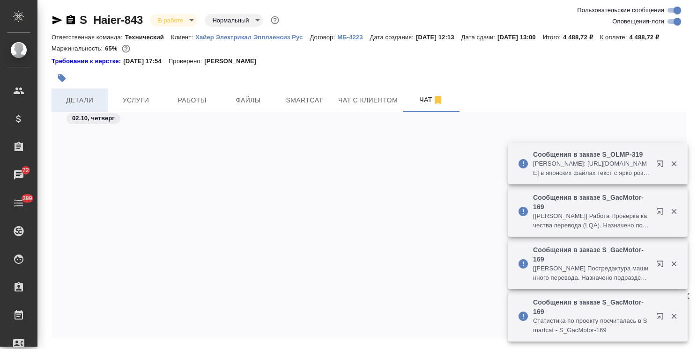
scroll to position [16387, 0]
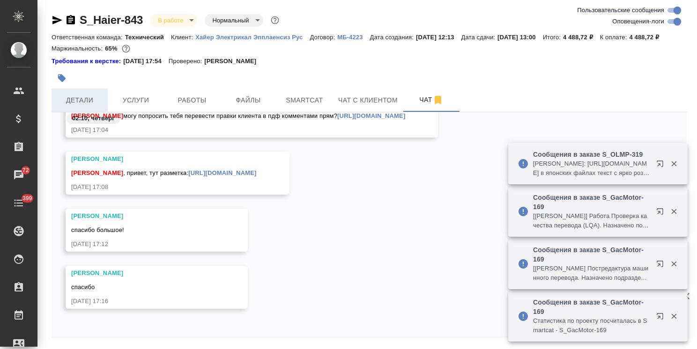
click at [90, 103] on button "Детали" at bounding box center [79, 99] width 56 height 23
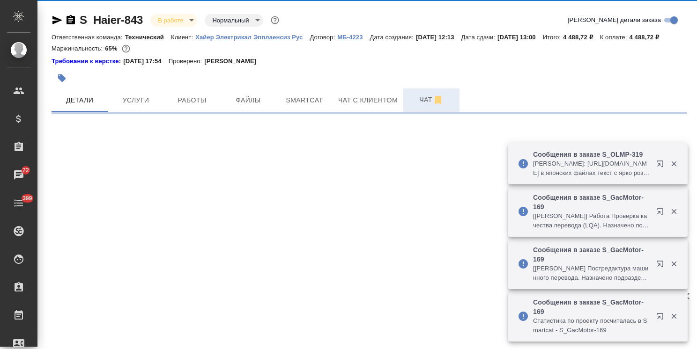
select select "RU"
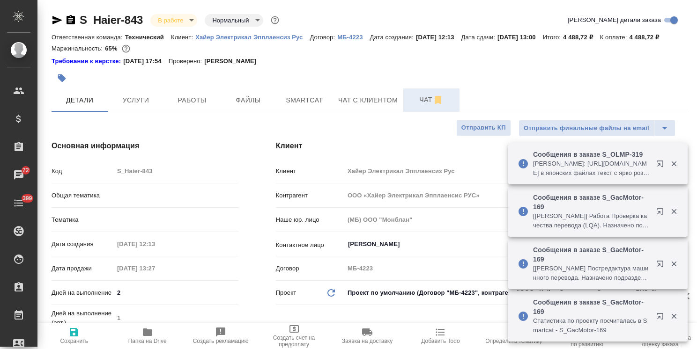
type textarea "x"
click at [423, 106] on span "Чат" at bounding box center [431, 100] width 45 height 12
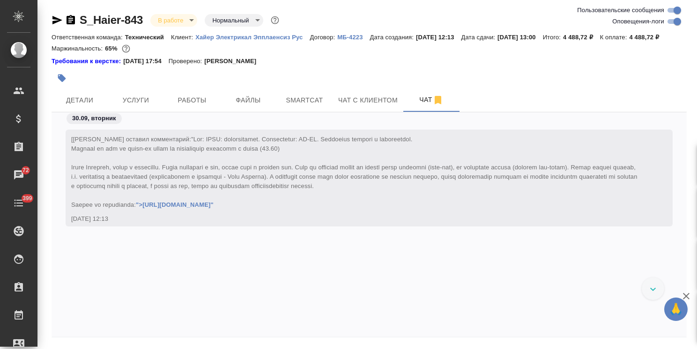
scroll to position [16387, 0]
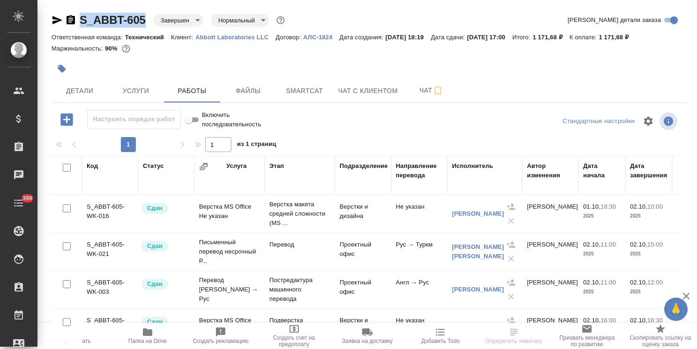
drag, startPoint x: 150, startPoint y: 11, endPoint x: 65, endPoint y: 14, distance: 85.3
click at [67, 13] on div "S_ABBT-605 Завершен closed Нормальный normal Кратко детали заказа Ответственная…" at bounding box center [368, 195] width 645 height 391
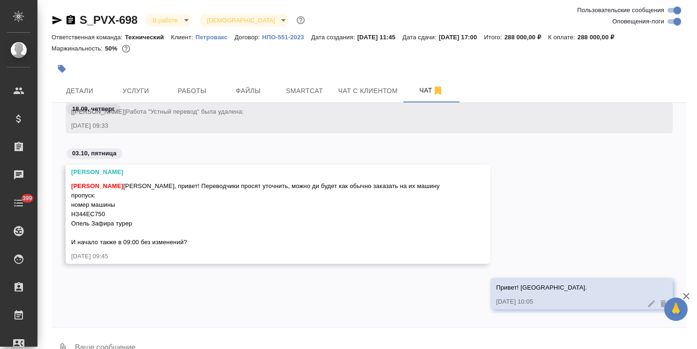
scroll to position [21, 0]
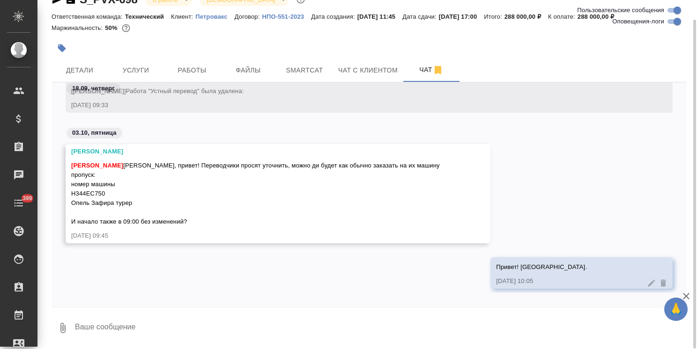
click at [123, 331] on textarea at bounding box center [380, 328] width 612 height 32
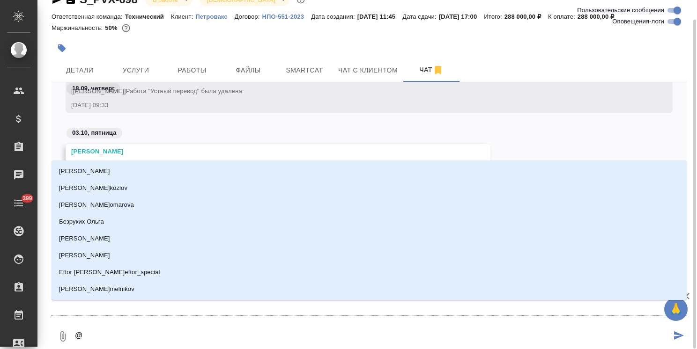
type textarea "@ф"
type input "ф"
type textarea "@фе"
type input "фе"
type textarea "@фед"
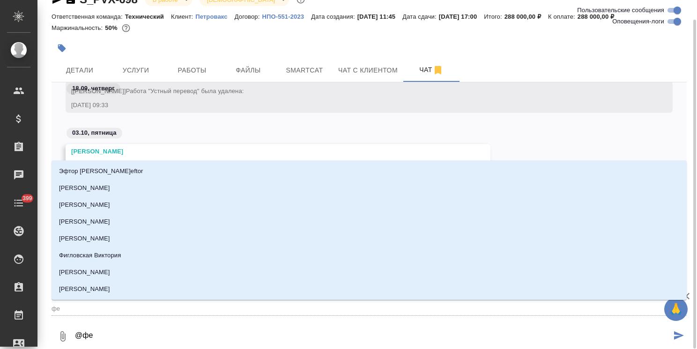
type input "фед"
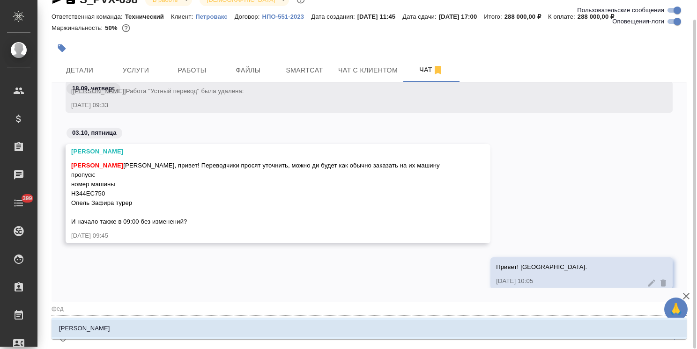
type textarea "@федо"
type input "федо"
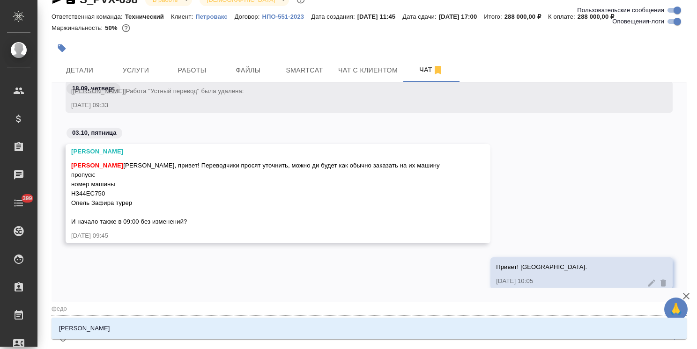
click at [129, 330] on li "[PERSON_NAME]" at bounding box center [368, 328] width 635 height 17
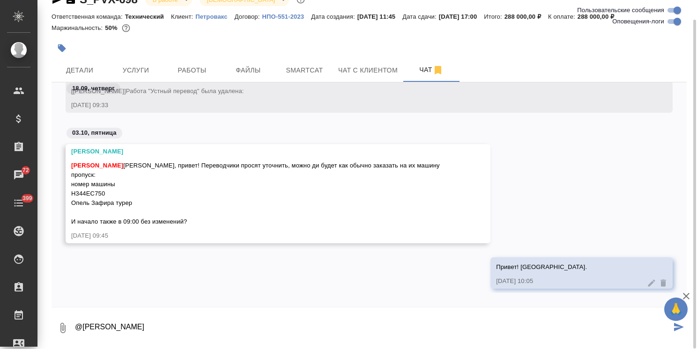
paste textarea "[PERSON_NAME], добрый день! У нас изменилось время на первый день – [DATE] Нача…"
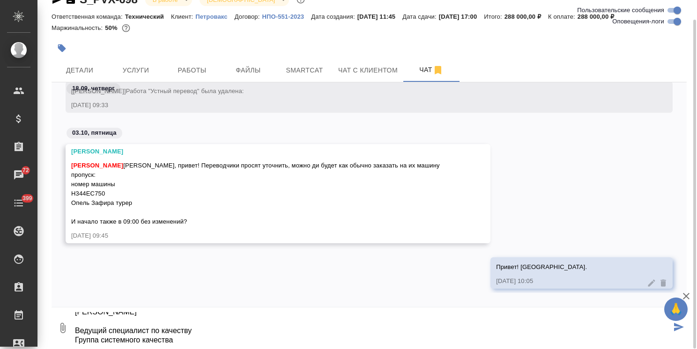
type textarea "@[PERSON_NAME] [PERSON_NAME], добрый день! У нас изменилось время на первый ден…"
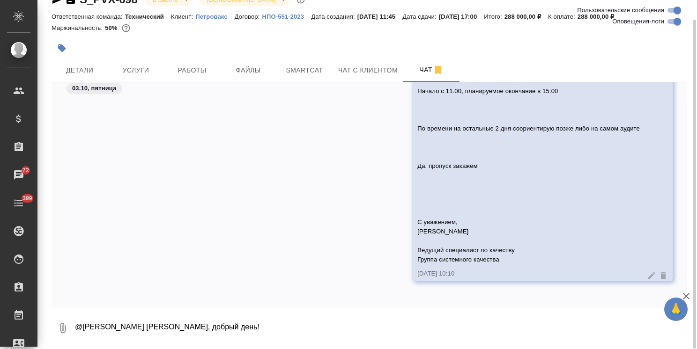
scroll to position [2122, 0]
